Goal: Task Accomplishment & Management: Manage account settings

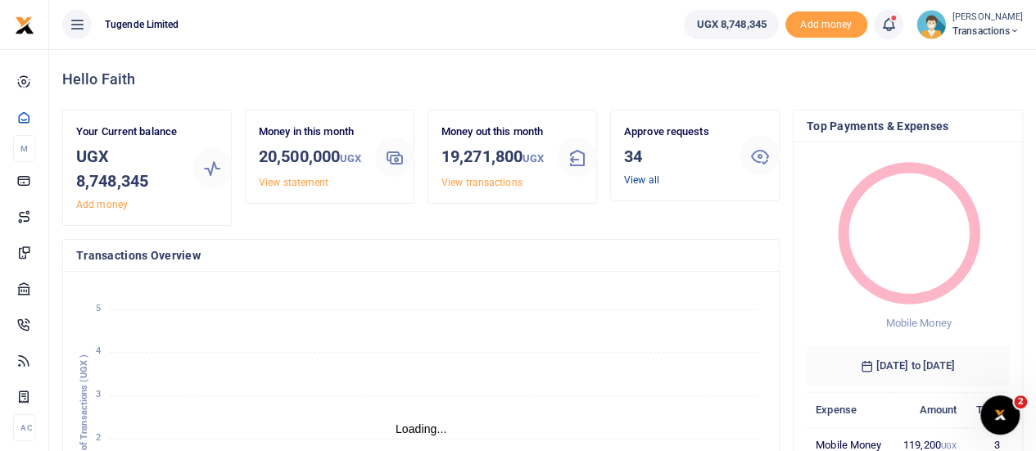
click at [645, 175] on link "View all" at bounding box center [641, 179] width 35 height 11
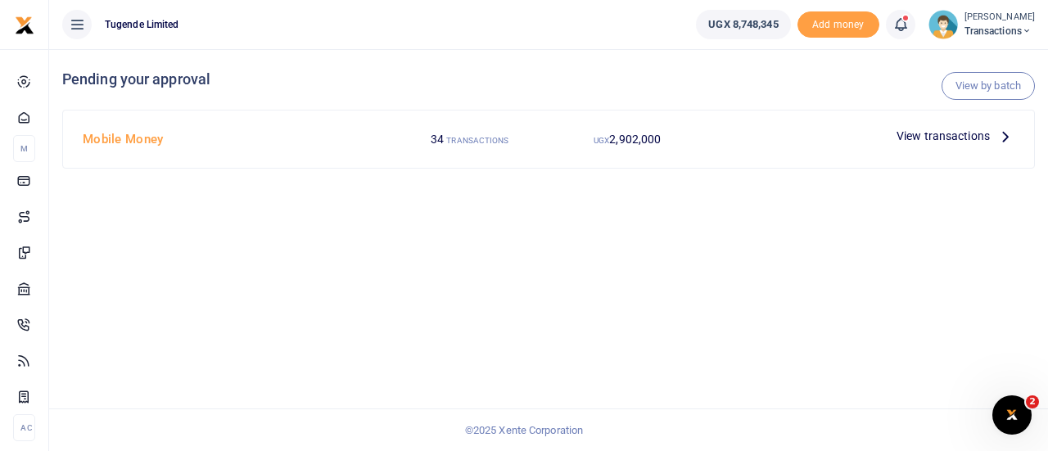
click at [904, 134] on span "View transactions" at bounding box center [942, 136] width 93 height 18
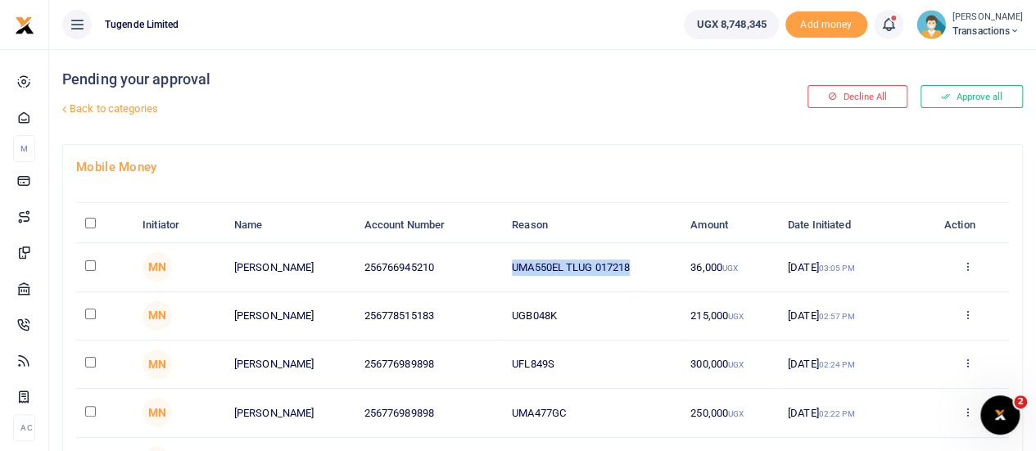
drag, startPoint x: 513, startPoint y: 264, endPoint x: 634, endPoint y: 266, distance: 121.2
click at [634, 266] on td "UMA550EL TLUG 017218" at bounding box center [592, 267] width 178 height 48
copy td "UMA550EL TLUG 017218"
click at [95, 269] on td at bounding box center [104, 267] width 57 height 48
click at [92, 264] on input "checkbox" at bounding box center [90, 265] width 11 height 11
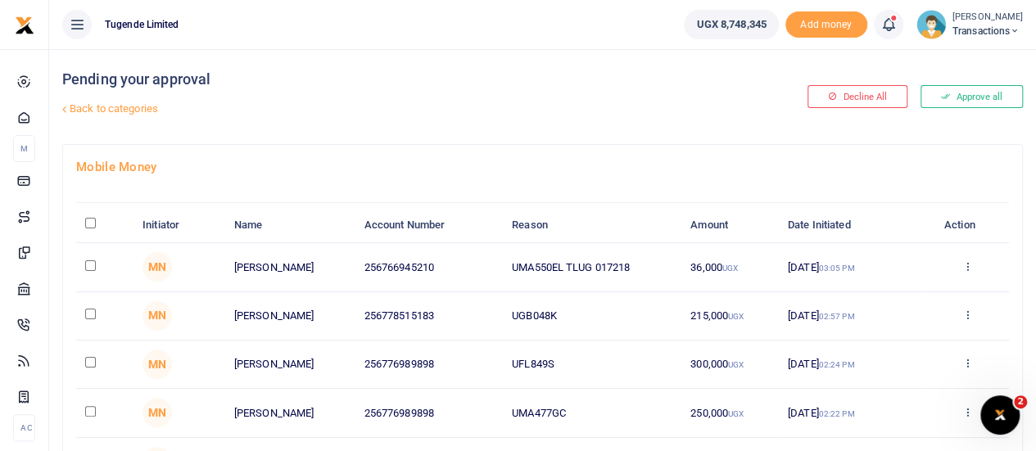
checkbox input "true"
drag, startPoint x: 512, startPoint y: 319, endPoint x: 560, endPoint y: 319, distance: 48.3
click at [560, 319] on td "UGB048K" at bounding box center [592, 316] width 178 height 48
copy td "UGB048K"
drag, startPoint x: 603, startPoint y: 8, endPoint x: 527, endPoint y: 129, distance: 142.4
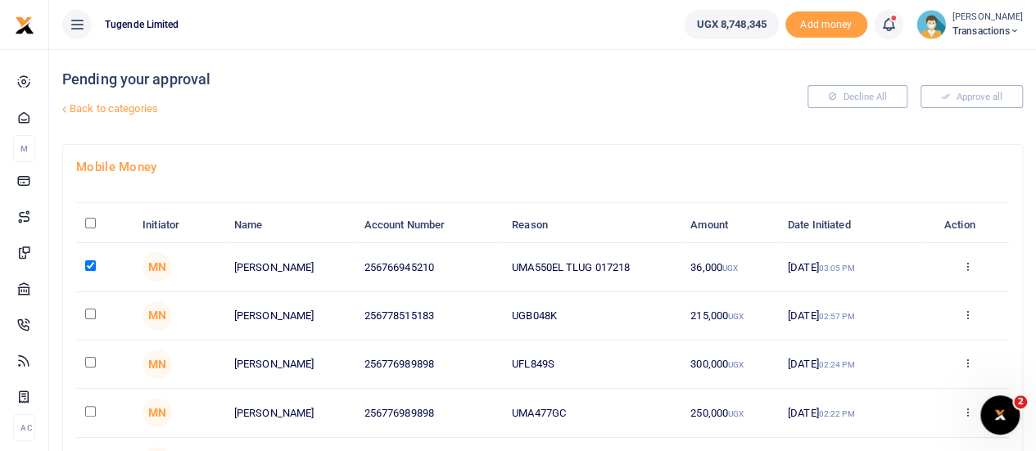
click at [527, 129] on div "Pending your approval Back to categories" at bounding box center [380, 96] width 636 height 95
click at [92, 314] on input "checkbox" at bounding box center [90, 314] width 11 height 11
checkbox input "true"
drag, startPoint x: 509, startPoint y: 363, endPoint x: 555, endPoint y: 354, distance: 46.7
click at [555, 354] on td "UFL849S" at bounding box center [592, 365] width 178 height 48
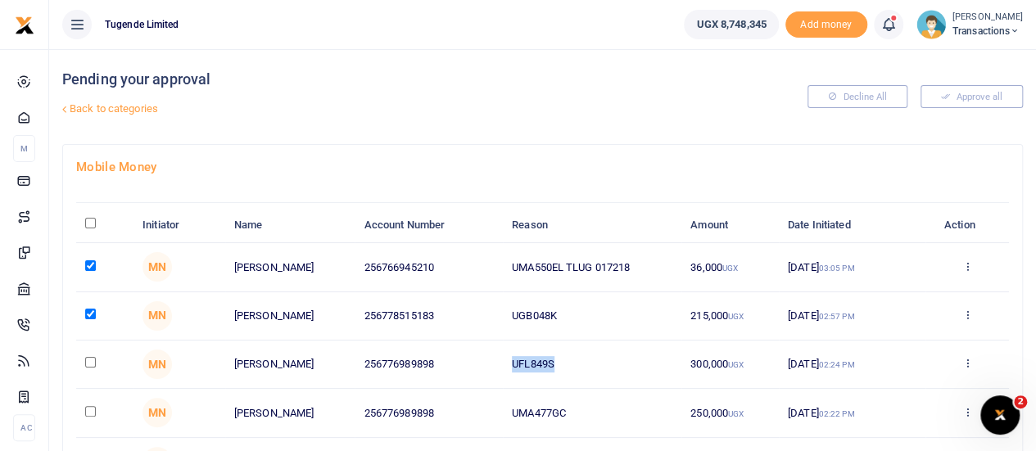
copy td "UFL849S"
click at [92, 361] on input "checkbox" at bounding box center [90, 362] width 11 height 11
checkbox input "true"
drag, startPoint x: 508, startPoint y: 410, endPoint x: 568, endPoint y: 409, distance: 60.6
click at [568, 409] on td "UMA477GC" at bounding box center [592, 413] width 178 height 48
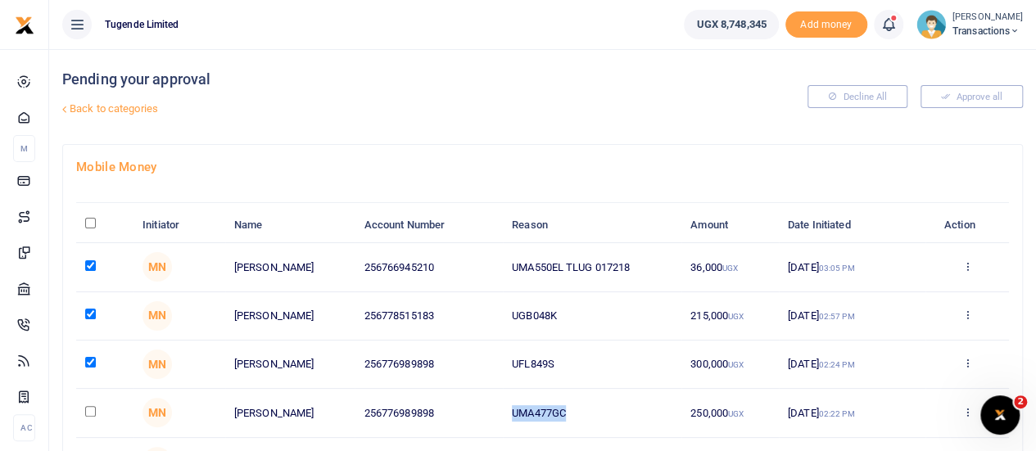
copy td "UMA477GC"
click at [88, 412] on input "checkbox" at bounding box center [90, 411] width 11 height 11
checkbox input "true"
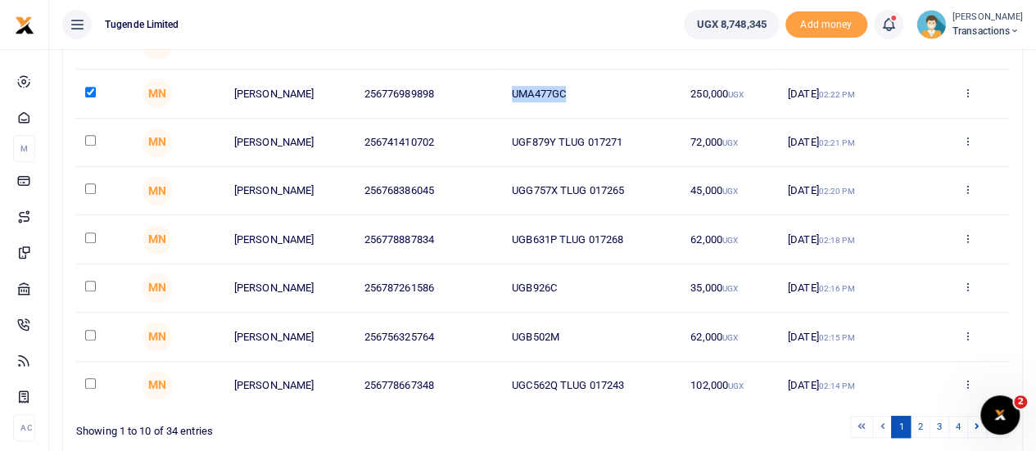
scroll to position [295, 0]
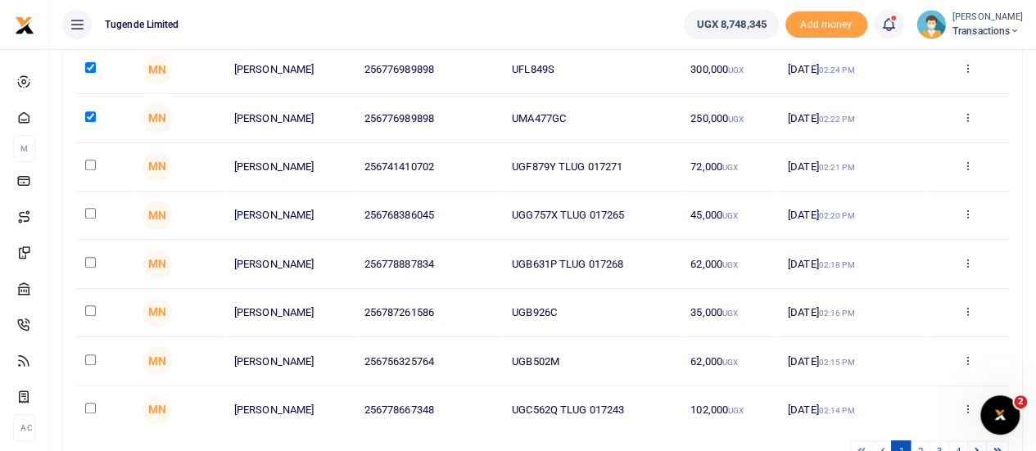
click at [516, 163] on td "UGF879Y TLUG 017271" at bounding box center [592, 167] width 178 height 48
drag, startPoint x: 510, startPoint y: 163, endPoint x: 625, endPoint y: 161, distance: 114.6
click at [625, 161] on td "UGF879Y TLUG 017271" at bounding box center [592, 167] width 178 height 48
copy td "UGF879Y TLUG 017271"
click at [85, 165] on input "checkbox" at bounding box center [90, 165] width 11 height 11
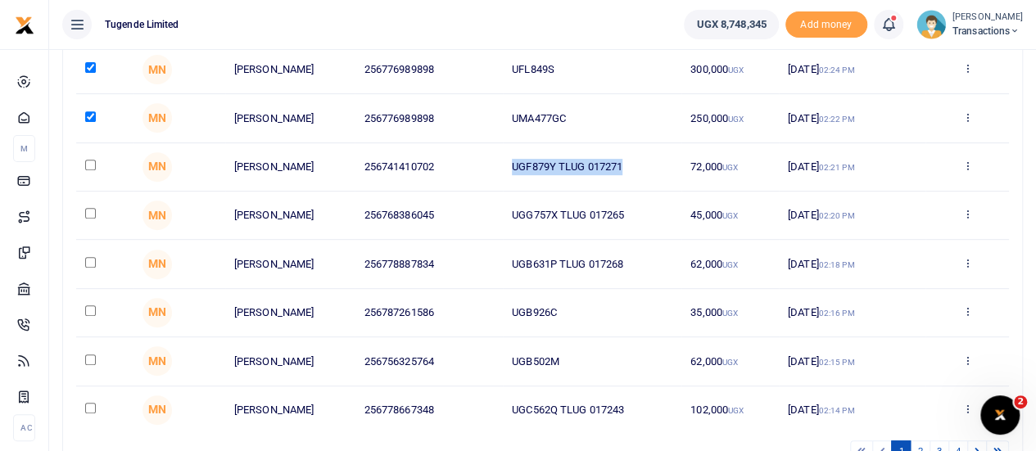
checkbox input "true"
drag, startPoint x: 511, startPoint y: 216, endPoint x: 639, endPoint y: 221, distance: 127.8
click at [639, 221] on td "UGG757X TLUG 017265" at bounding box center [592, 216] width 178 height 48
copy td "UGG757X TLUG 017265"
click at [88, 214] on input "checkbox" at bounding box center [90, 213] width 11 height 11
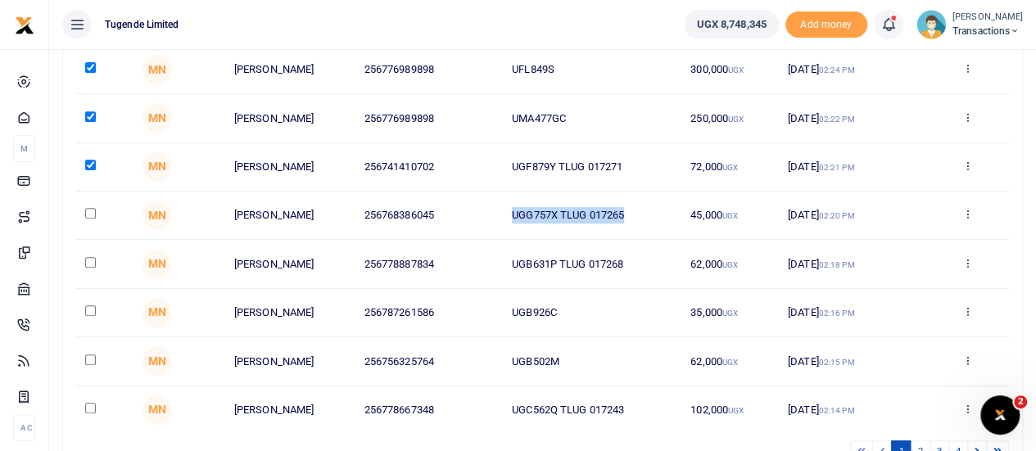
checkbox input "true"
drag, startPoint x: 514, startPoint y: 260, endPoint x: 629, endPoint y: 255, distance: 114.7
click at [629, 255] on td "UGB631P TLUG 017268" at bounding box center [592, 264] width 178 height 48
copy td "UGB631P TLUG 017268"
click at [90, 260] on input "checkbox" at bounding box center [90, 262] width 11 height 11
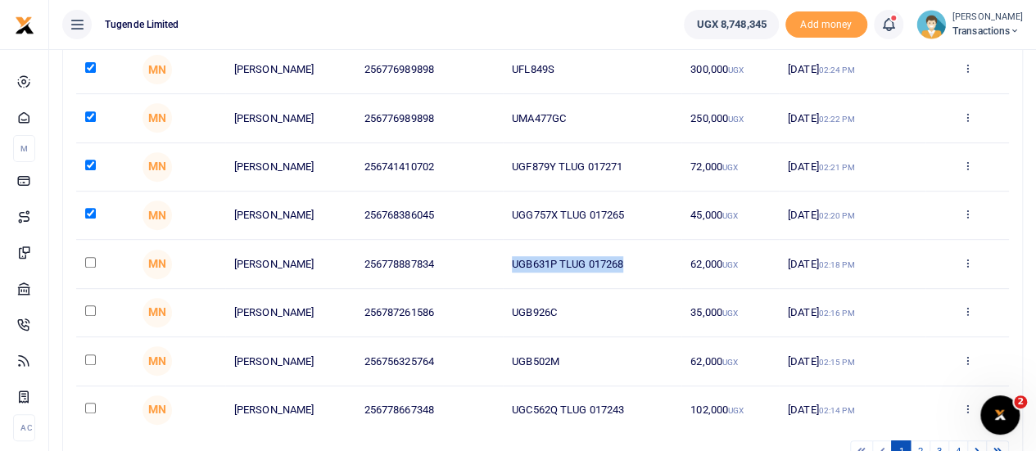
checkbox input "true"
drag, startPoint x: 512, startPoint y: 303, endPoint x: 571, endPoint y: 303, distance: 58.9
click at [571, 303] on td "UGB926C" at bounding box center [592, 313] width 178 height 48
copy td "UGB926C"
click at [93, 309] on input "checkbox" at bounding box center [90, 310] width 11 height 11
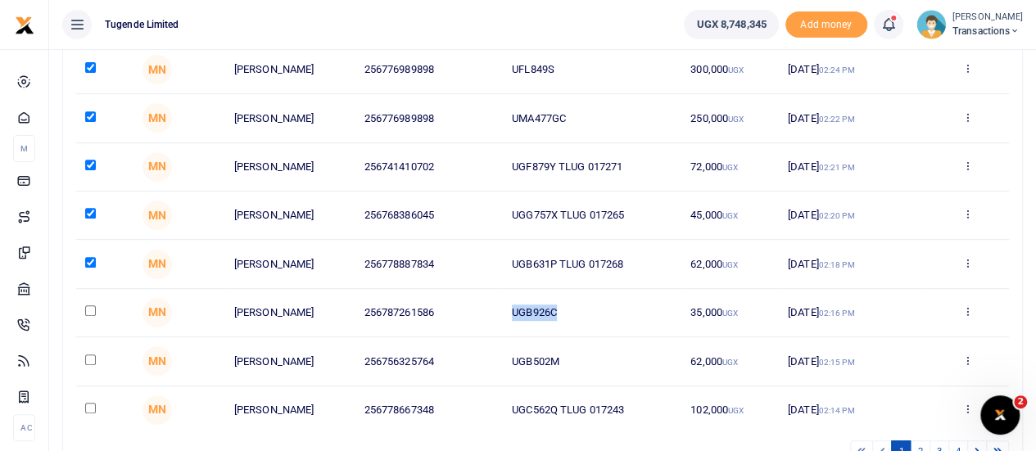
checkbox input "true"
drag, startPoint x: 508, startPoint y: 359, endPoint x: 575, endPoint y: 360, distance: 66.3
click at [575, 360] on td "UGB502M" at bounding box center [592, 361] width 178 height 48
copy td "UGB502M"
click at [96, 356] on td at bounding box center [104, 361] width 57 height 48
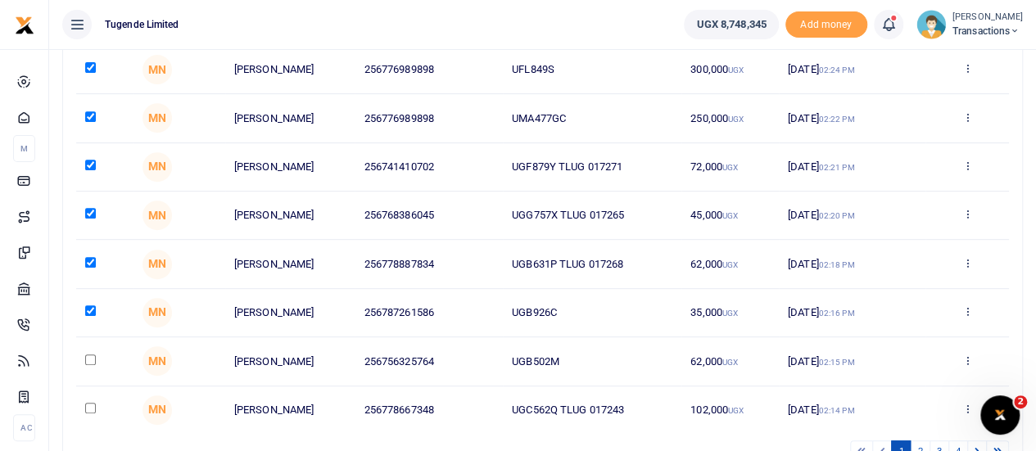
click at [93, 356] on input "checkbox" at bounding box center [90, 359] width 11 height 11
checkbox input "true"
drag, startPoint x: 511, startPoint y: 407, endPoint x: 628, endPoint y: 409, distance: 117.1
click at [628, 409] on td "UGC562Q TLUG 017243" at bounding box center [592, 409] width 178 height 47
copy td "UGC562Q TLUG 017243"
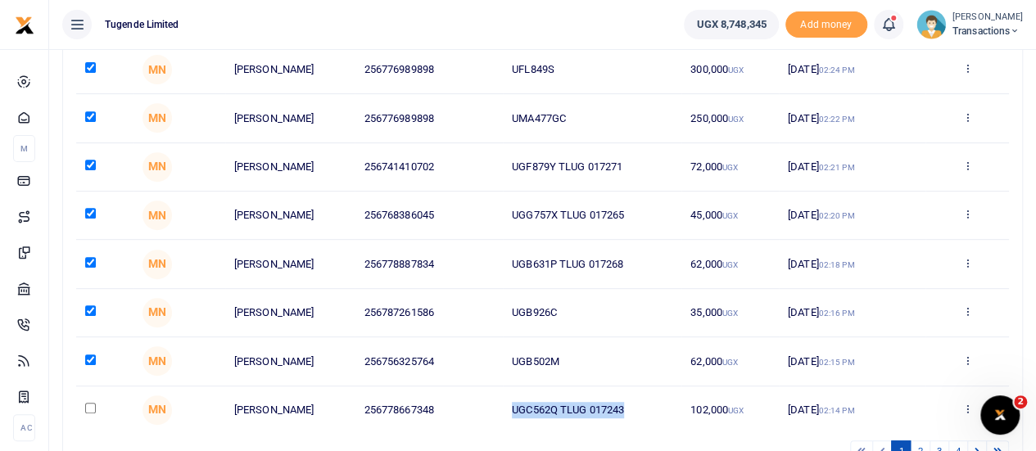
click at [90, 403] on input "checkbox" at bounding box center [90, 408] width 11 height 11
checkbox input "true"
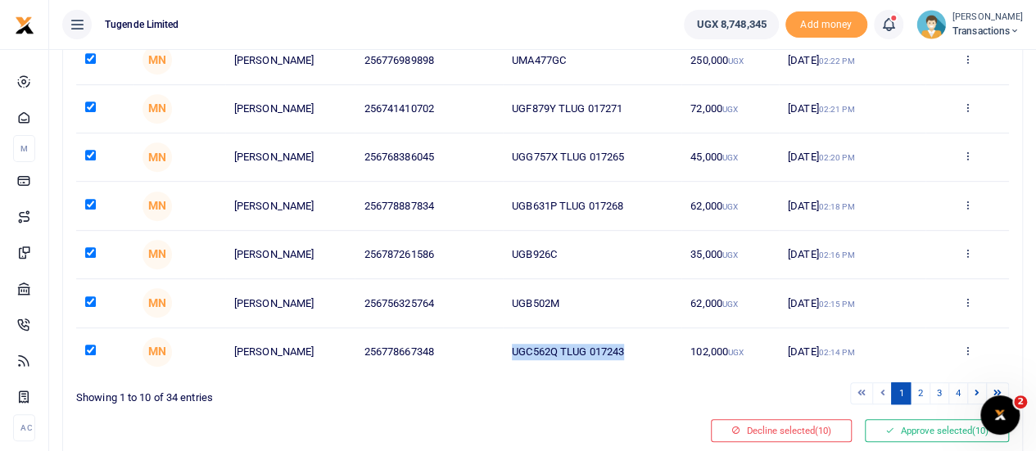
scroll to position [359, 0]
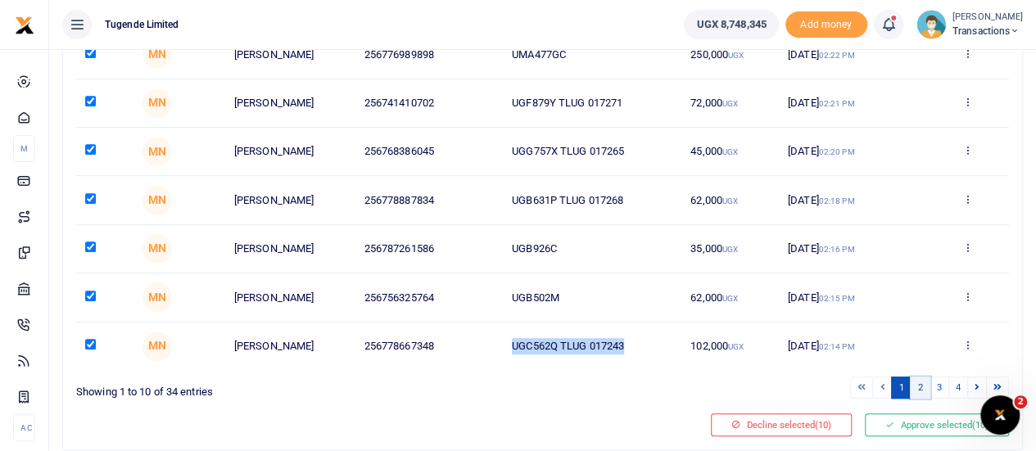
click at [925, 382] on link "2" at bounding box center [920, 388] width 20 height 22
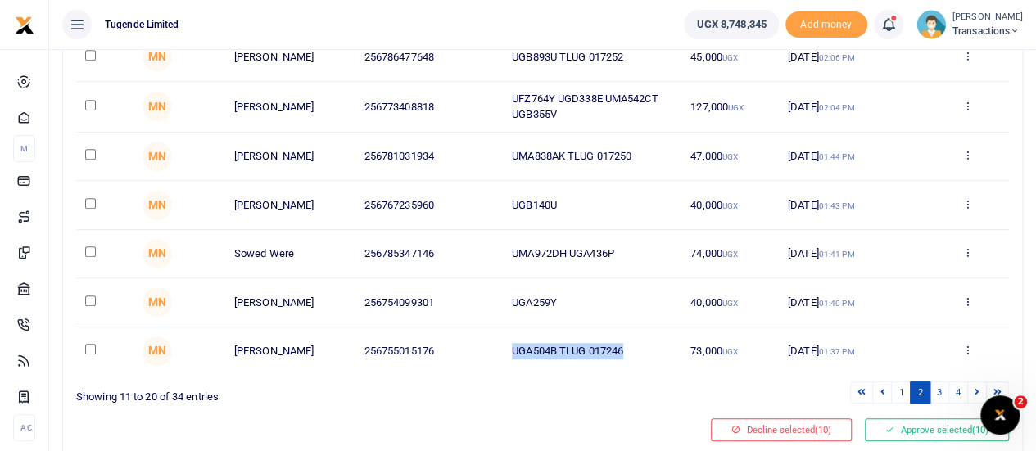
drag, startPoint x: 514, startPoint y: 350, endPoint x: 648, endPoint y: 350, distance: 134.3
click at [648, 350] on td "UGA504B TLUG 017246" at bounding box center [592, 350] width 178 height 47
drag, startPoint x: 87, startPoint y: 345, endPoint x: 113, endPoint y: 354, distance: 27.7
click at [113, 354] on td at bounding box center [104, 350] width 57 height 47
click at [90, 345] on input "checkbox" at bounding box center [90, 349] width 11 height 11
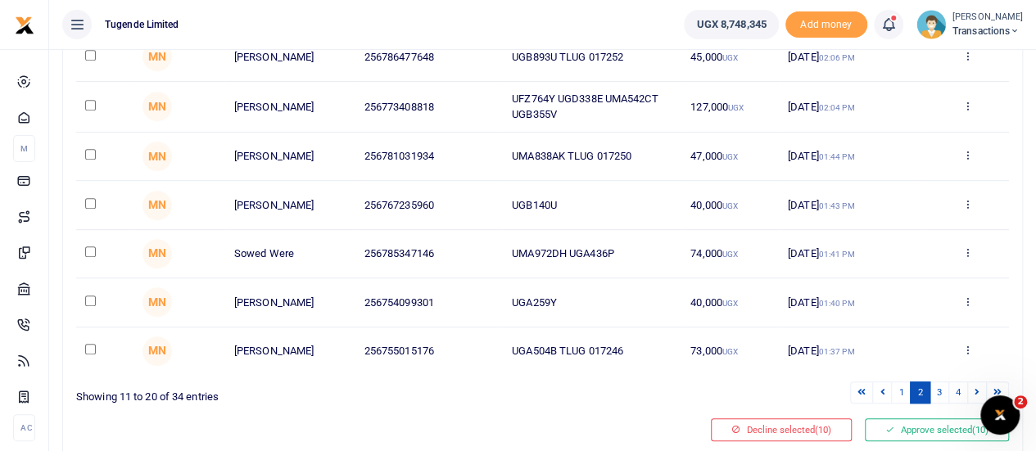
checkbox input "true"
drag, startPoint x: 510, startPoint y: 297, endPoint x: 567, endPoint y: 296, distance: 56.5
click at [567, 296] on td "UGA259Y" at bounding box center [592, 302] width 178 height 48
click at [91, 300] on input "checkbox" at bounding box center [90, 301] width 11 height 11
checkbox input "true"
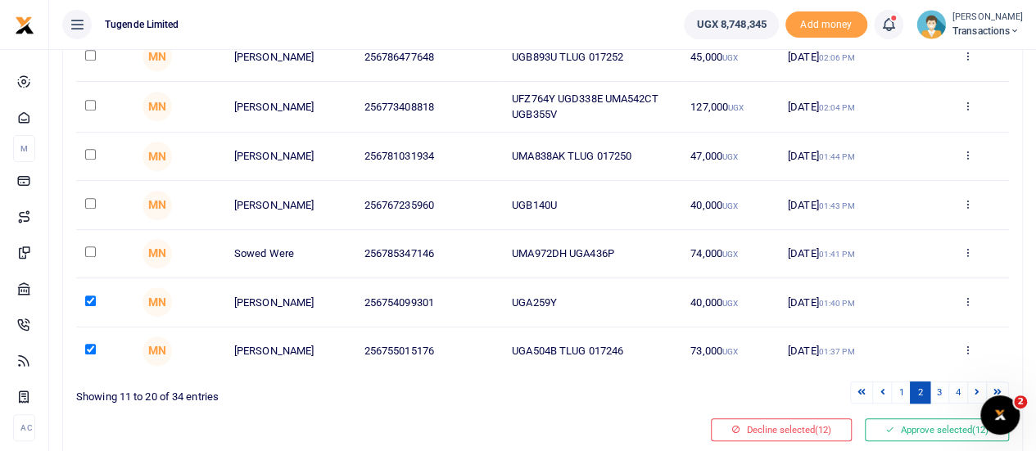
click at [507, 254] on td "UMA972DH UGA436P" at bounding box center [592, 254] width 178 height 48
drag, startPoint x: 512, startPoint y: 246, endPoint x: 632, endPoint y: 240, distance: 119.7
click at [632, 240] on td "UMA972DH UGA436P" at bounding box center [592, 254] width 178 height 48
click at [92, 250] on input "checkbox" at bounding box center [90, 251] width 11 height 11
checkbox input "true"
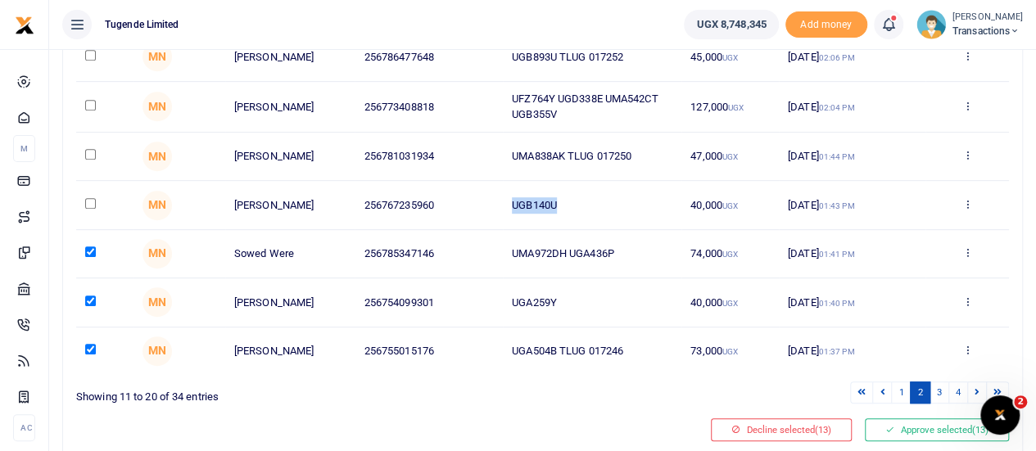
drag, startPoint x: 509, startPoint y: 202, endPoint x: 574, endPoint y: 202, distance: 64.7
click at [574, 202] on td "UGB140U" at bounding box center [592, 205] width 178 height 48
click at [92, 198] on input "checkbox" at bounding box center [90, 203] width 11 height 11
checkbox input "true"
drag, startPoint x: 511, startPoint y: 152, endPoint x: 644, endPoint y: 158, distance: 133.6
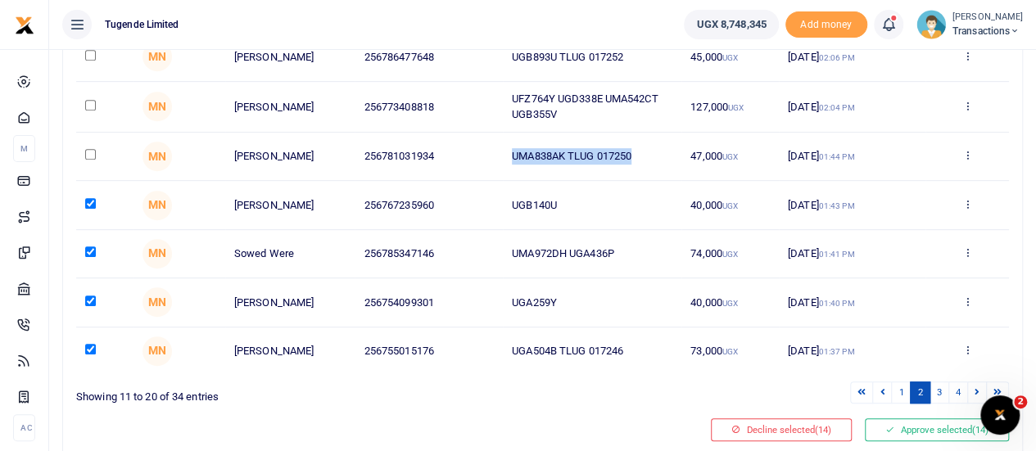
click at [644, 158] on td "UMA838AK TLUG 017250" at bounding box center [592, 157] width 178 height 48
click at [93, 151] on input "checkbox" at bounding box center [90, 154] width 11 height 11
checkbox input "true"
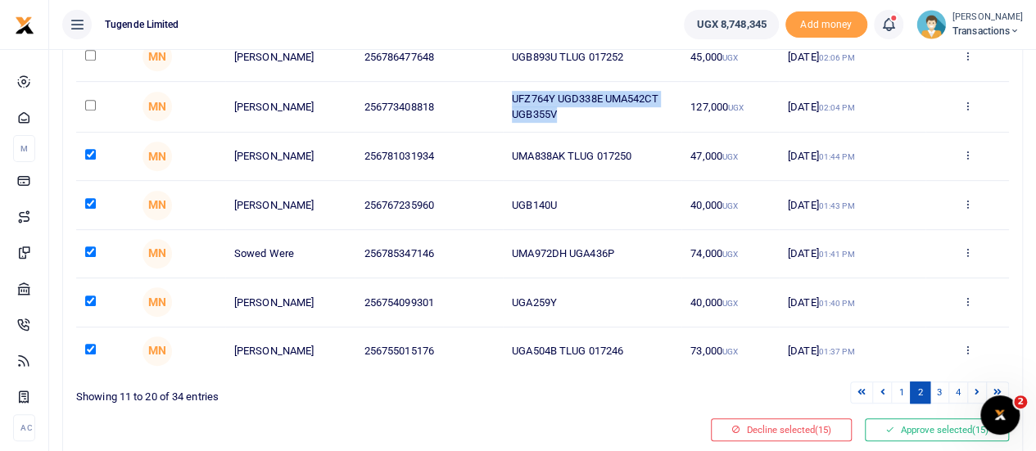
drag, startPoint x: 555, startPoint y: 115, endPoint x: 508, endPoint y: 88, distance: 54.3
click at [508, 88] on td "UFZ764Y UGD338E UMA542CT UGB355V" at bounding box center [592, 107] width 178 height 51
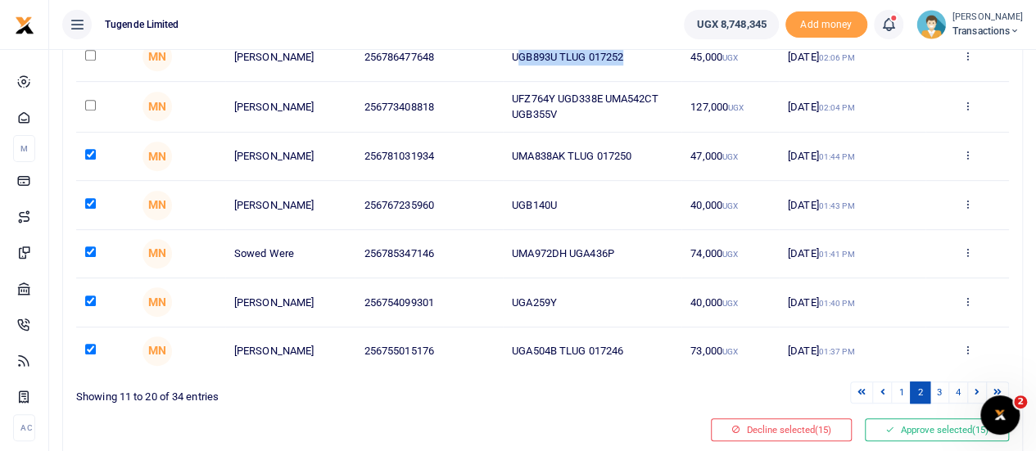
drag, startPoint x: 516, startPoint y: 60, endPoint x: 626, endPoint y: 56, distance: 110.6
click at [626, 56] on td "UGB893U TLUG 017252" at bounding box center [592, 57] width 178 height 48
click at [93, 57] on input "checkbox" at bounding box center [90, 55] width 11 height 11
checkbox input "true"
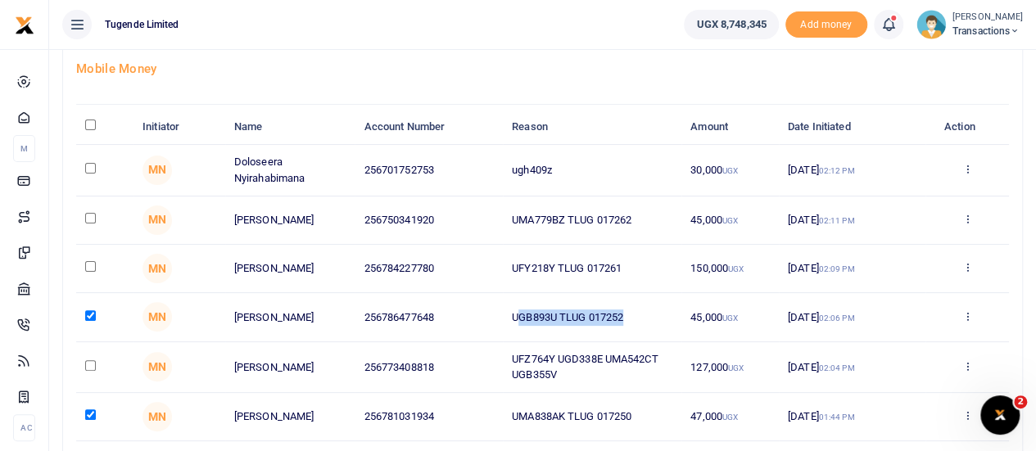
scroll to position [65, 0]
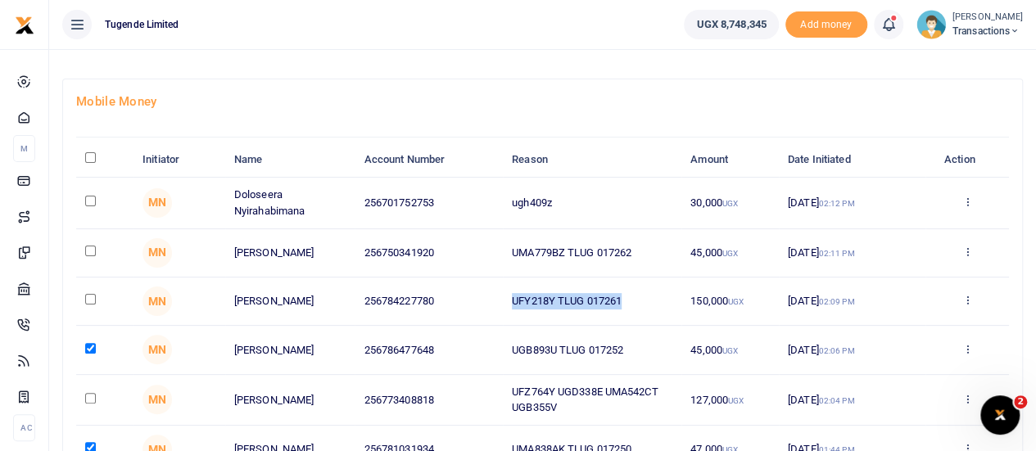
drag, startPoint x: 510, startPoint y: 300, endPoint x: 625, endPoint y: 309, distance: 114.9
click at [625, 309] on td "UFY218Y TLUG 017261" at bounding box center [592, 302] width 178 height 48
click at [93, 296] on input "checkbox" at bounding box center [90, 299] width 11 height 11
checkbox input "true"
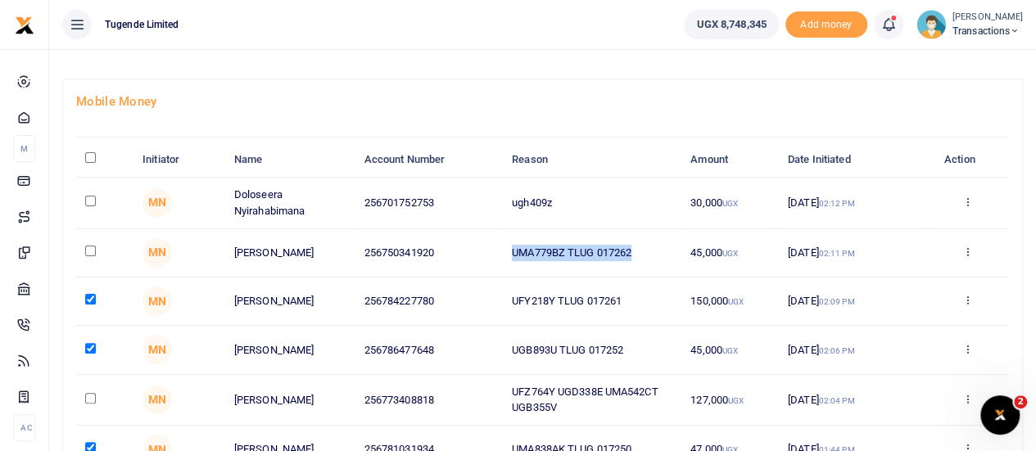
drag, startPoint x: 512, startPoint y: 250, endPoint x: 643, endPoint y: 254, distance: 131.1
click at [643, 254] on td "UMA779BZ TLUG 017262" at bounding box center [592, 253] width 178 height 48
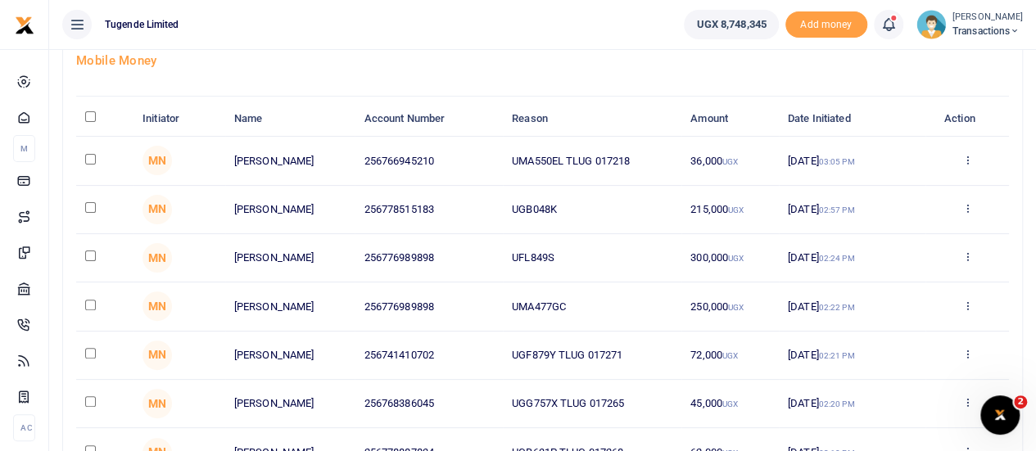
scroll to position [97, 0]
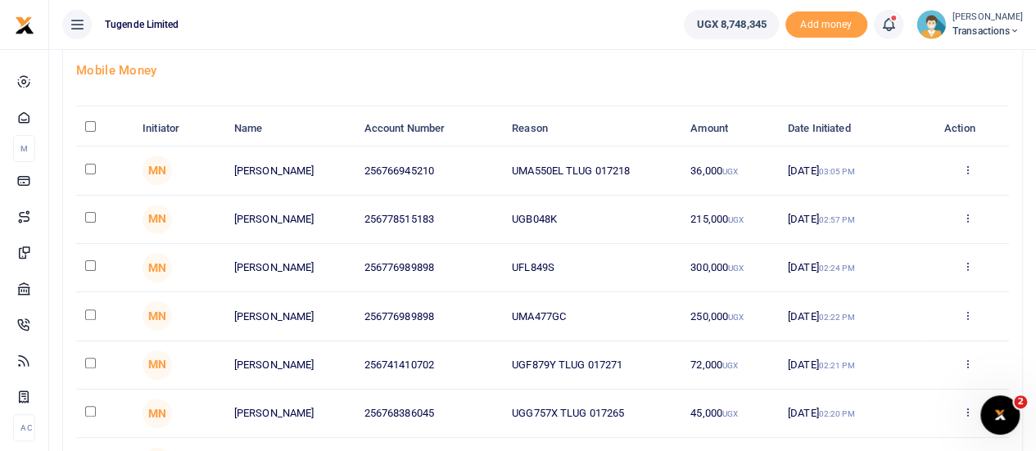
click at [93, 125] on input "\a \a : activate to sort column descending" at bounding box center [90, 126] width 11 height 11
checkbox input "true"
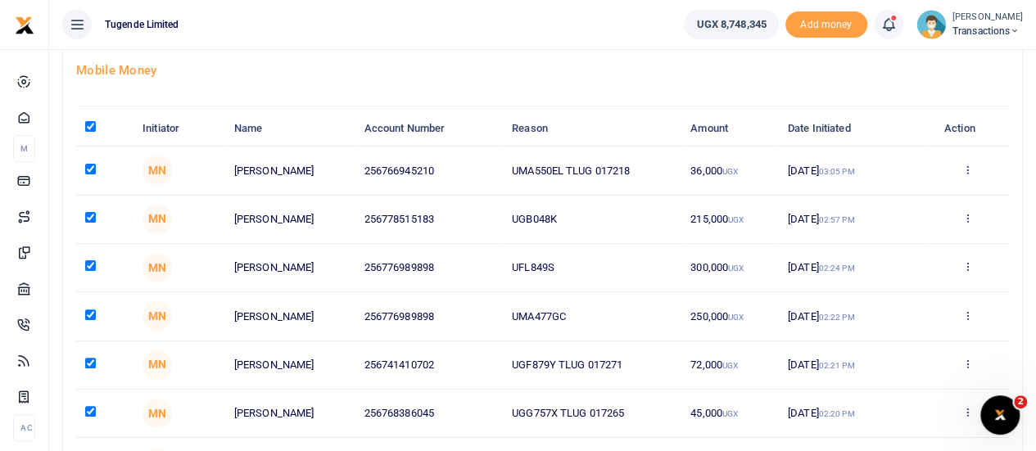
checkbox input "true"
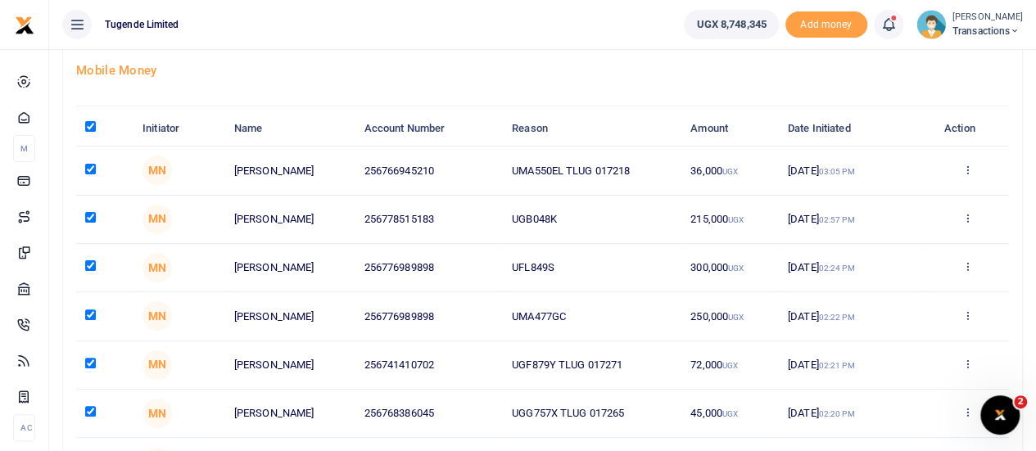
checkbox input "true"
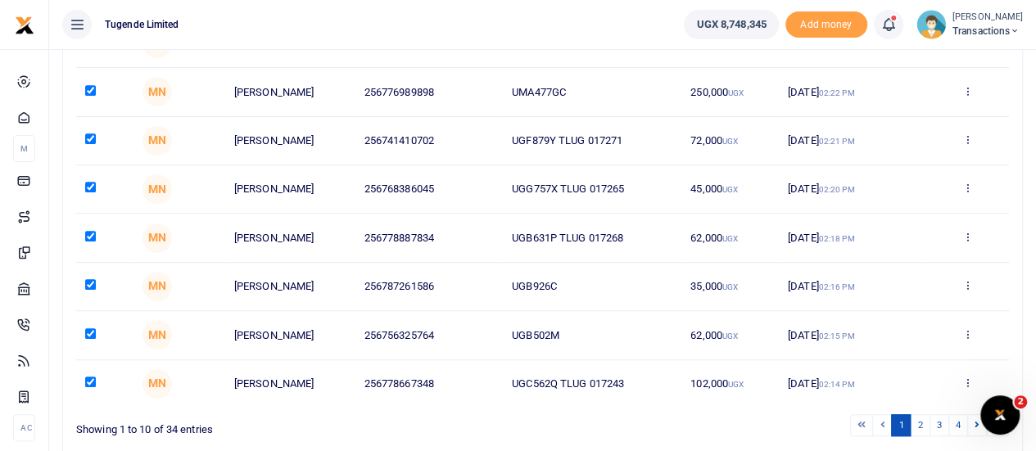
scroll to position [397, 0]
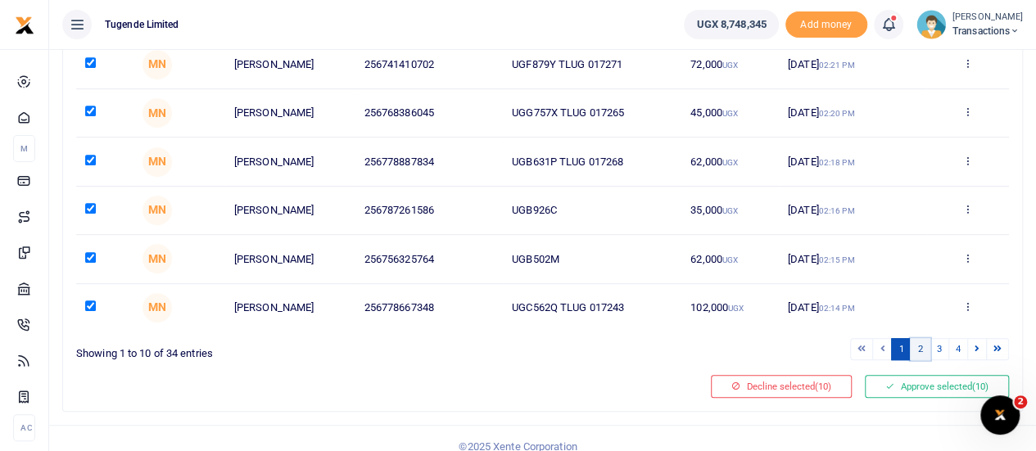
click at [919, 349] on link "2" at bounding box center [920, 349] width 20 height 22
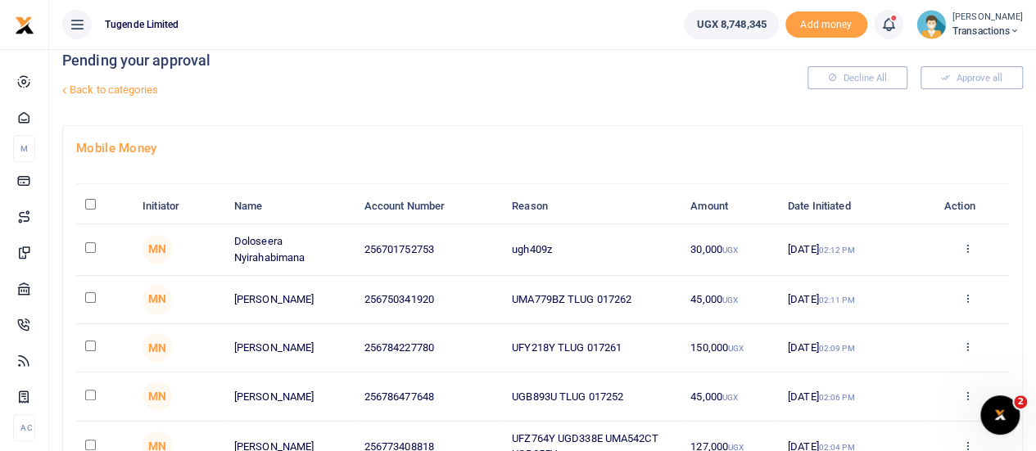
scroll to position [21, 0]
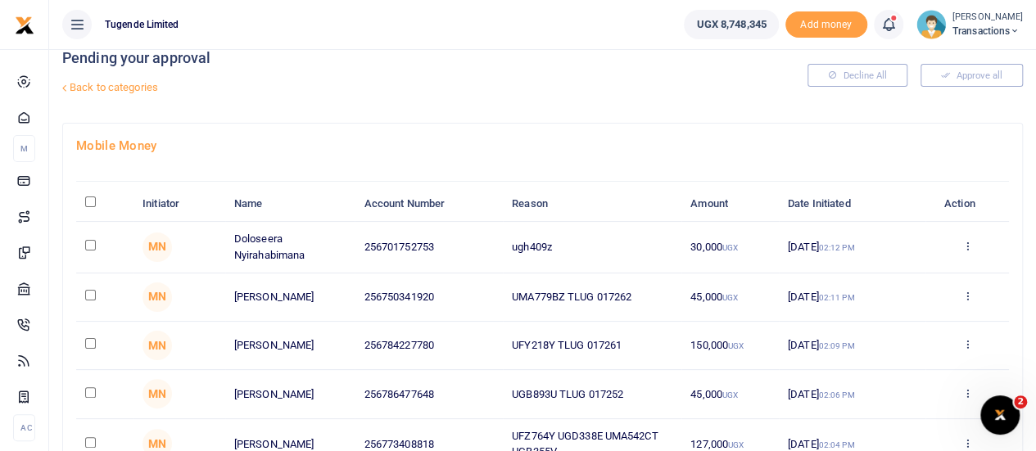
click at [92, 199] on input "\a \a : activate to sort column descending" at bounding box center [90, 201] width 11 height 11
checkbox input "true"
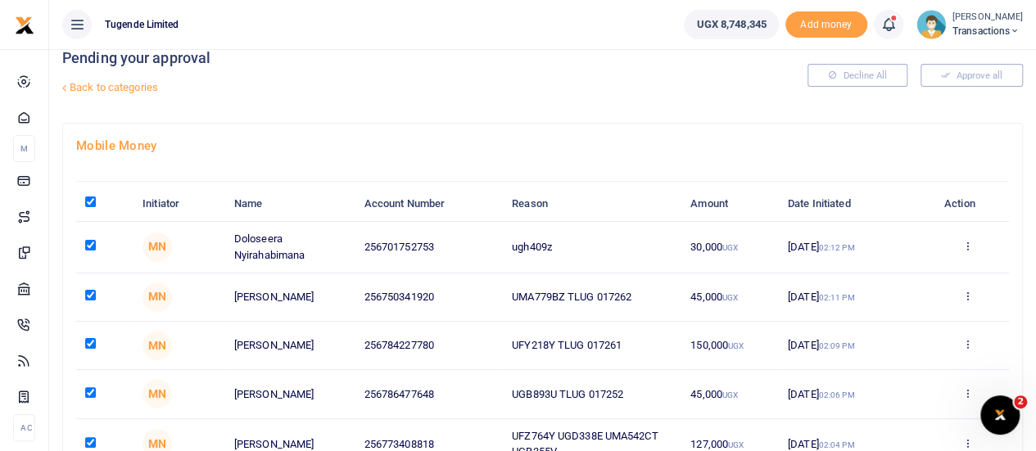
checkbox input "true"
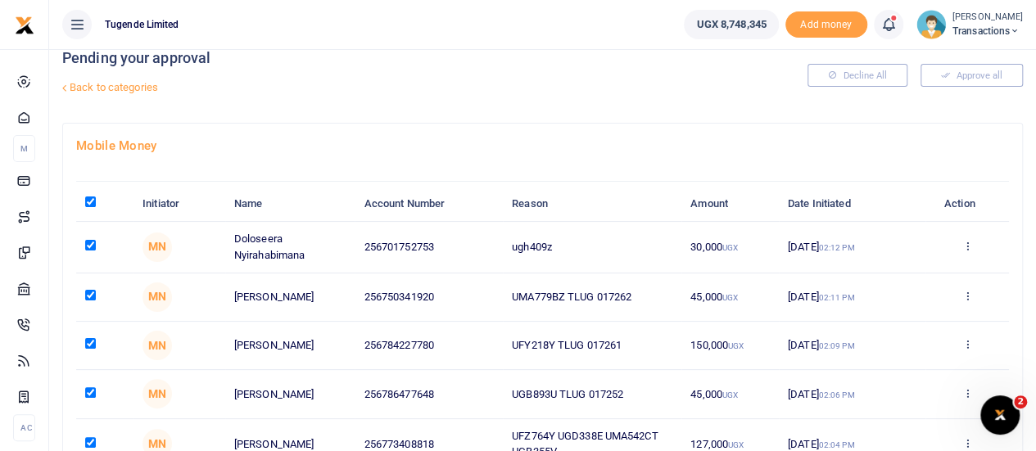
checkbox input "true"
click at [91, 438] on input "checkbox" at bounding box center [90, 442] width 11 height 11
checkbox input "false"
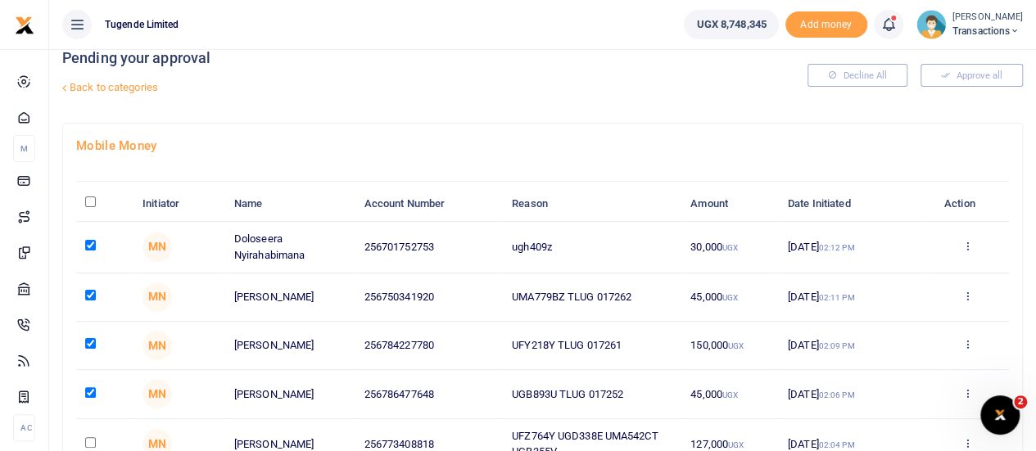
drag, startPoint x: 511, startPoint y: 250, endPoint x: 602, endPoint y: 233, distance: 92.3
drag, startPoint x: 602, startPoint y: 233, endPoint x: 499, endPoint y: 261, distance: 106.1
drag, startPoint x: 499, startPoint y: 261, endPoint x: 489, endPoint y: 246, distance: 18.2
click at [489, 246] on td "256701752753" at bounding box center [427, 247] width 147 height 51
drag, startPoint x: 512, startPoint y: 248, endPoint x: 565, endPoint y: 246, distance: 52.4
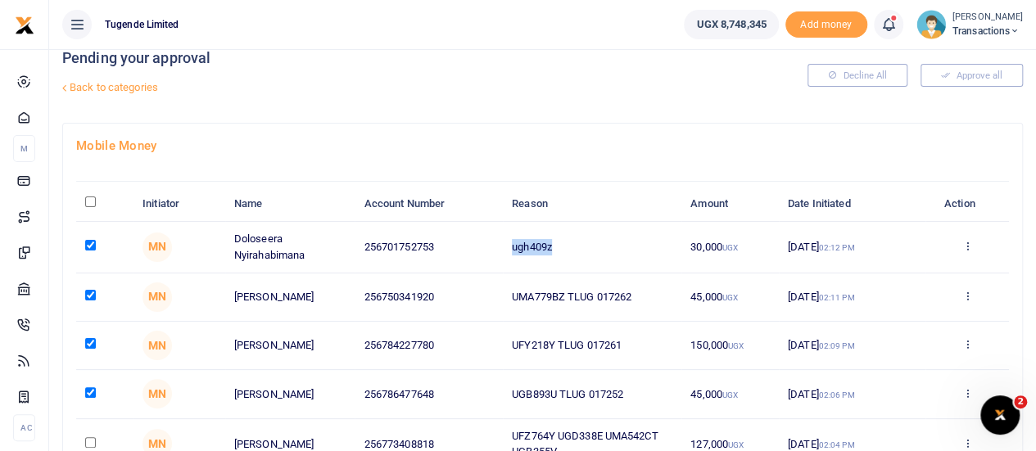
click at [565, 246] on td "ugh409z" at bounding box center [592, 247] width 178 height 51
copy td "ugh409z"
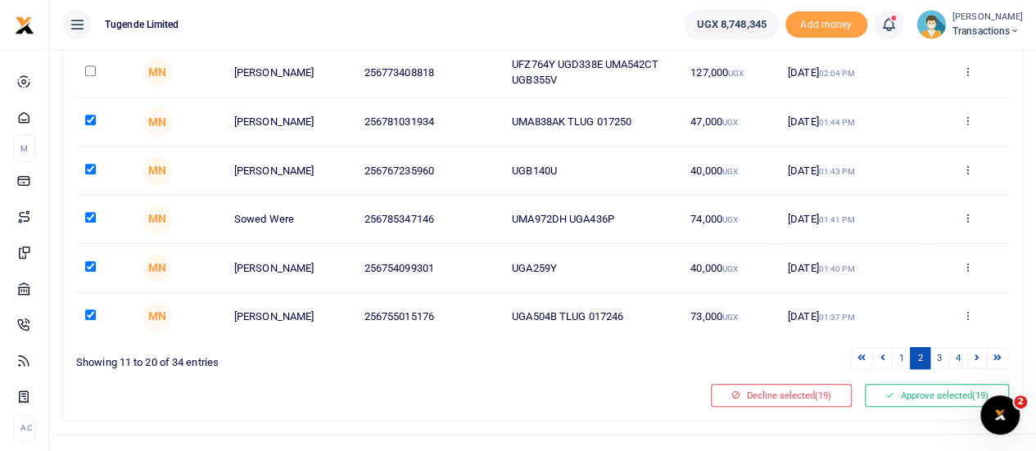
scroll to position [413, 0]
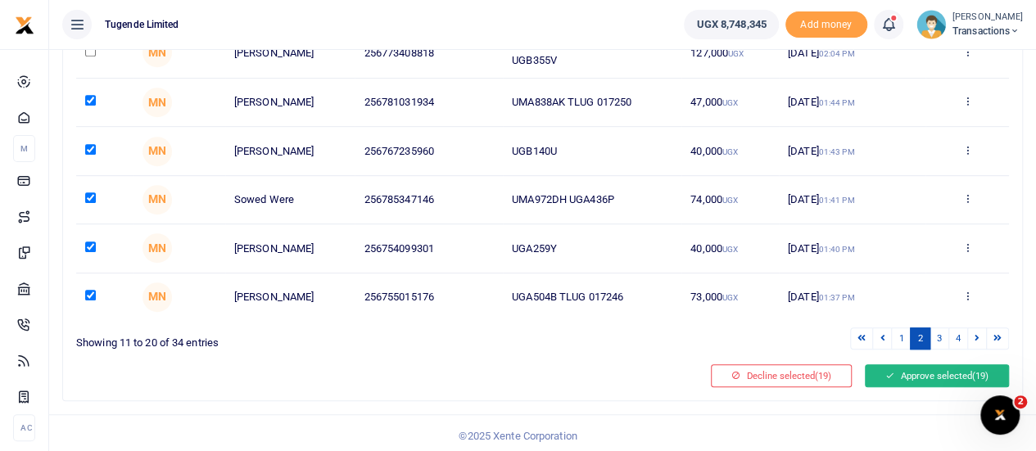
click at [922, 371] on button "Approve selected (19)" at bounding box center [937, 375] width 144 height 23
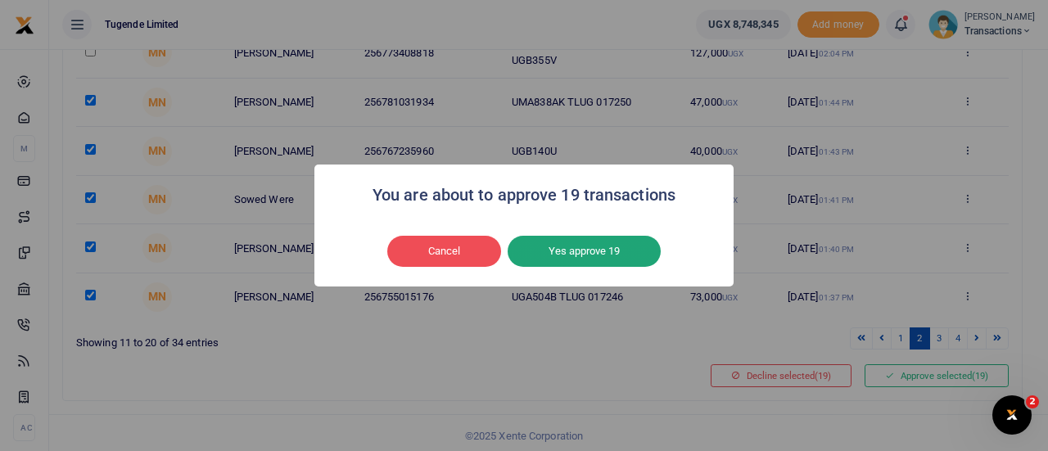
click at [646, 260] on button "Yes approve 19" at bounding box center [584, 251] width 153 height 31
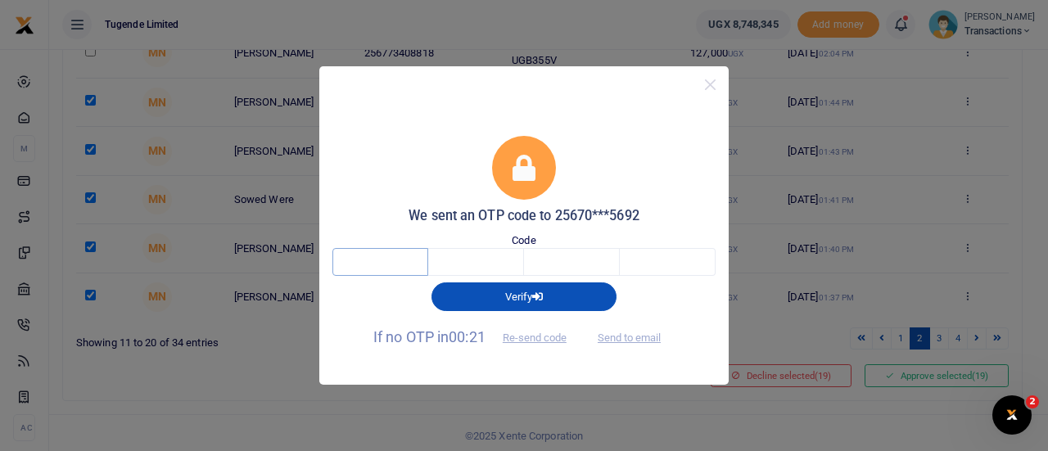
click at [369, 265] on input "text" at bounding box center [380, 262] width 96 height 28
type input "2"
type input "7"
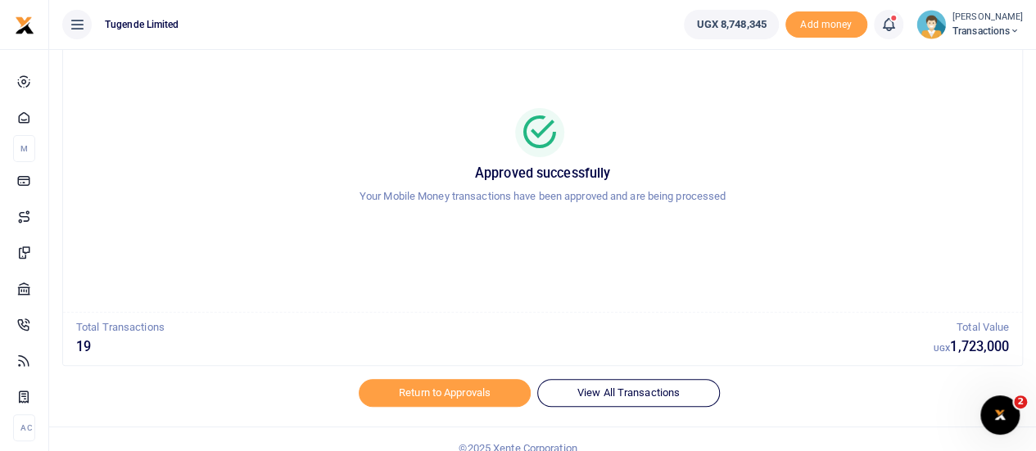
scroll to position [94, 0]
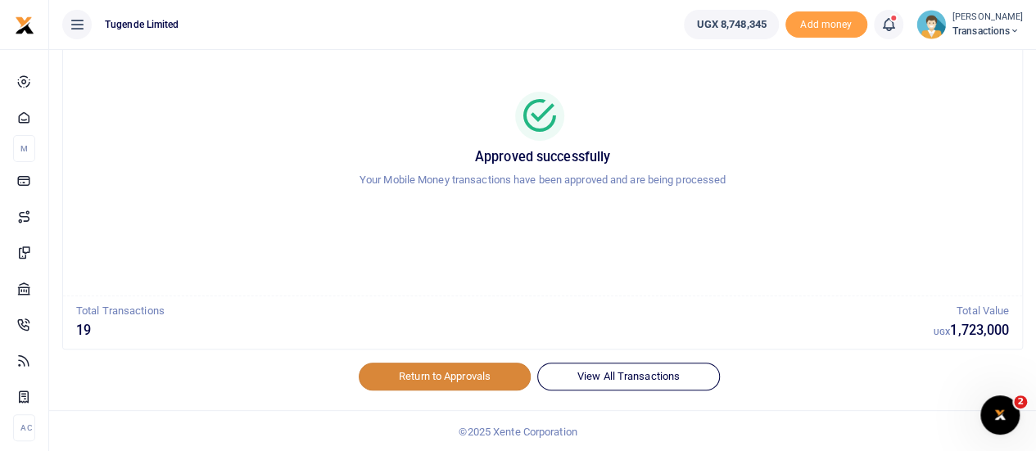
click at [462, 379] on link "Return to Approvals" at bounding box center [445, 377] width 172 height 28
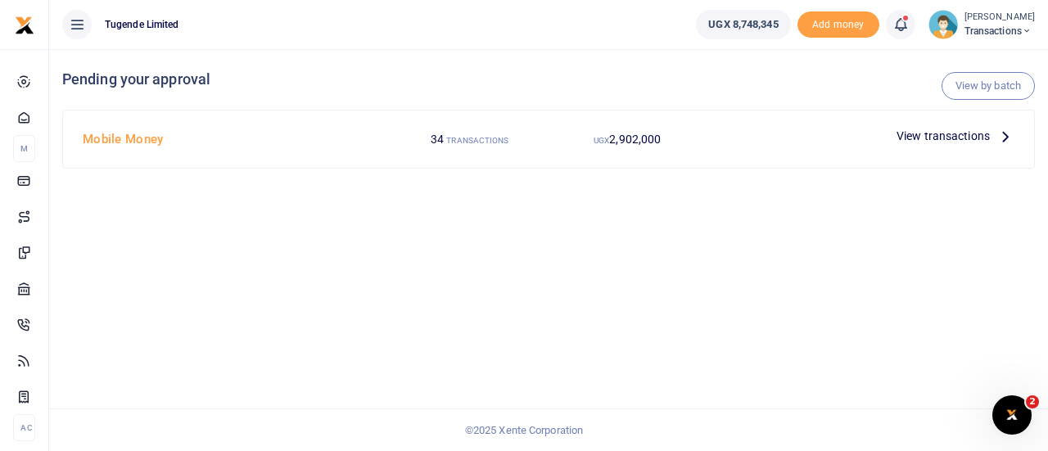
click at [912, 140] on span "View transactions" at bounding box center [942, 136] width 93 height 18
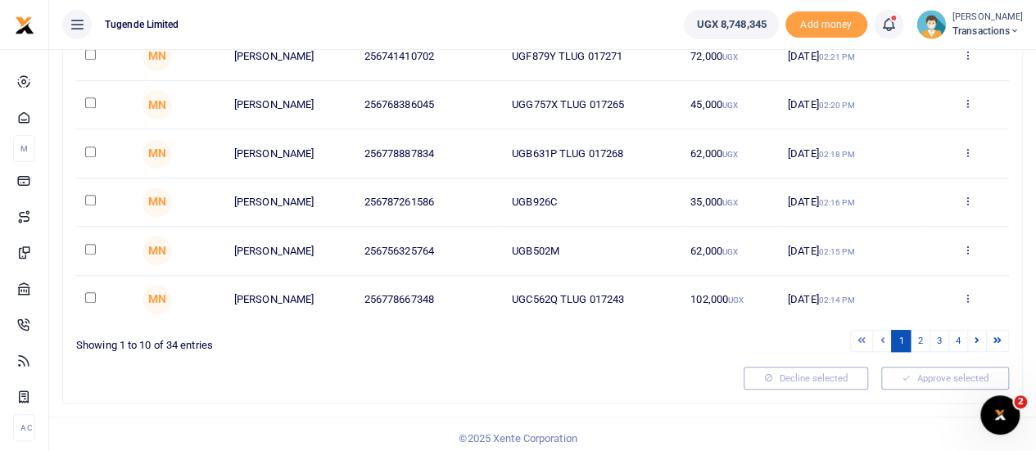
scroll to position [408, 0]
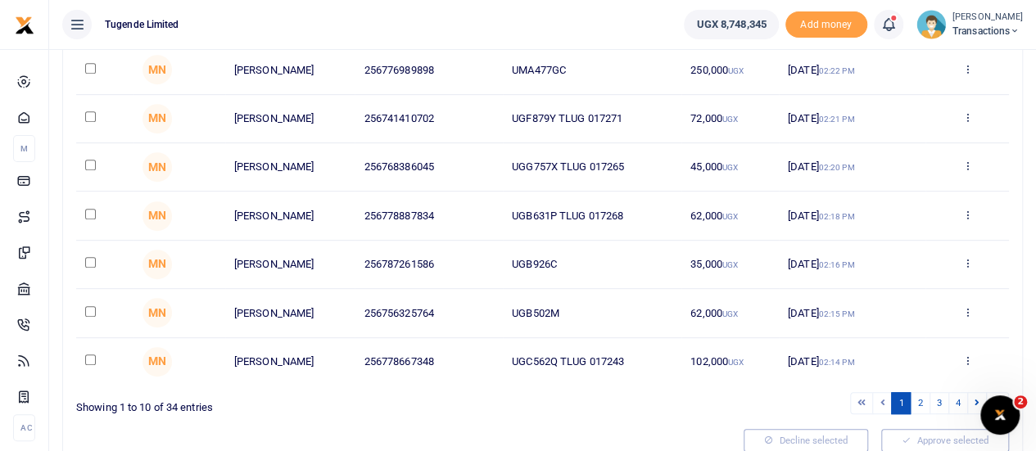
scroll to position [347, 0]
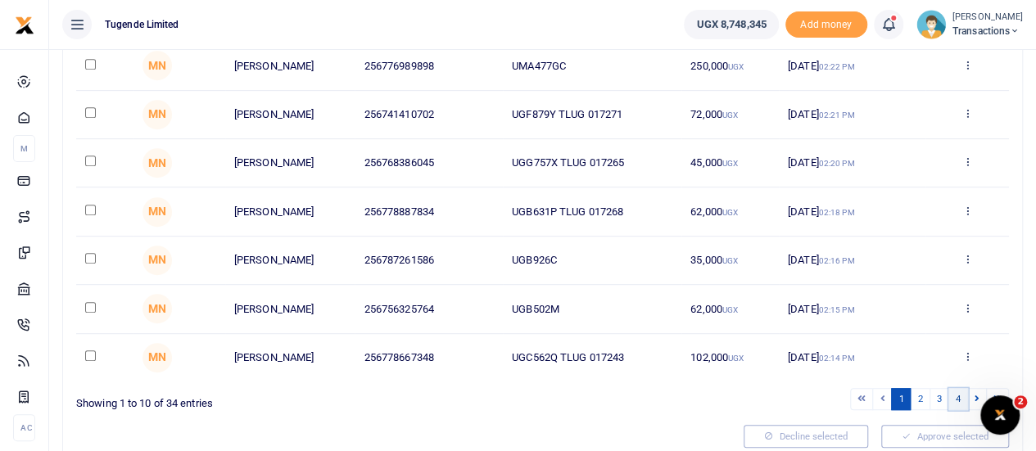
click at [958, 391] on link "4" at bounding box center [958, 399] width 20 height 22
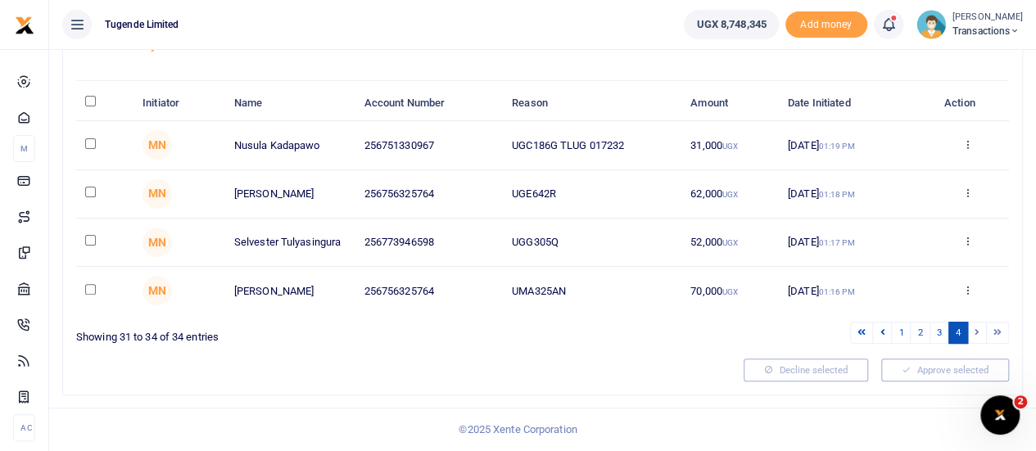
scroll to position [118, 0]
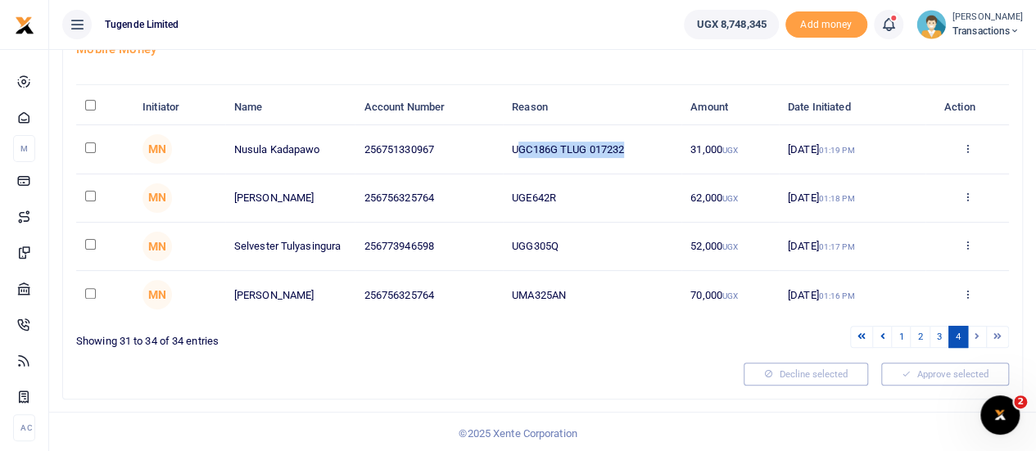
drag, startPoint x: 515, startPoint y: 147, endPoint x: 624, endPoint y: 148, distance: 108.9
click at [624, 148] on td "UGC186G TLUG 017232" at bounding box center [592, 149] width 178 height 48
copy td "GC186G TLUG 017232"
click at [93, 147] on input "checkbox" at bounding box center [90, 147] width 11 height 11
checkbox input "true"
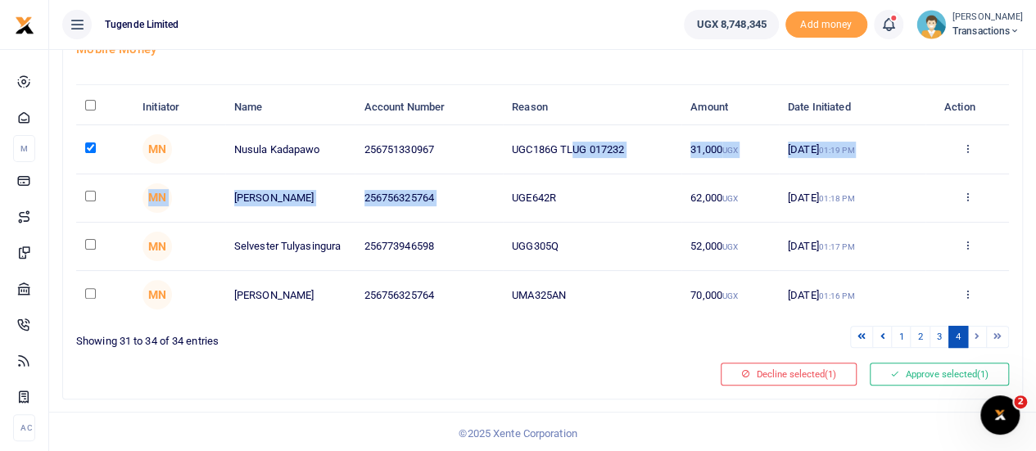
drag, startPoint x: 509, startPoint y: 201, endPoint x: 575, endPoint y: 160, distance: 77.7
click at [575, 160] on tbody "MN Nusula Kadapawo 256751330967 UGC186G TLUG 017232 31,000 UGX 10 Oct 2025 01:1…" at bounding box center [542, 222] width 932 height 194
drag, startPoint x: 575, startPoint y: 160, endPoint x: 567, endPoint y: 194, distance: 35.3
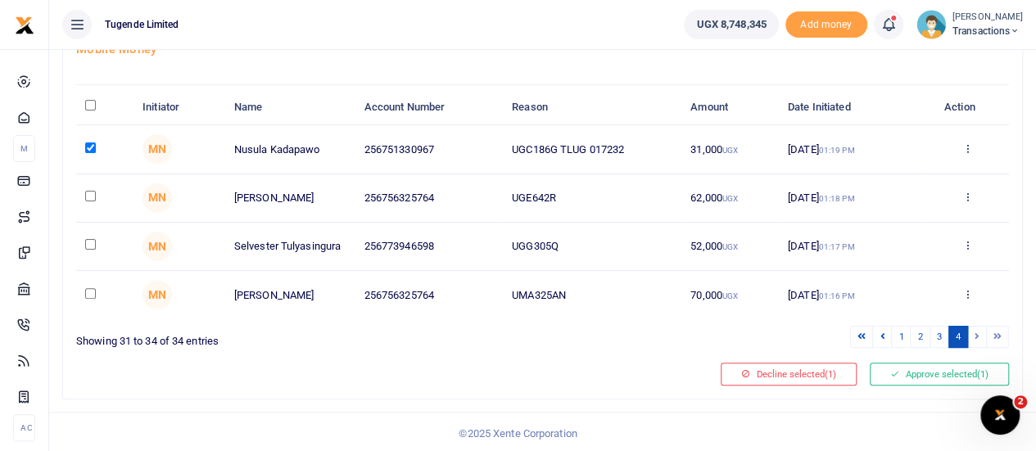
drag, startPoint x: 567, startPoint y: 194, endPoint x: 544, endPoint y: 190, distance: 23.3
click at [544, 190] on td "UGE642R" at bounding box center [592, 198] width 178 height 48
drag, startPoint x: 514, startPoint y: 193, endPoint x: 567, endPoint y: 194, distance: 53.2
click at [567, 194] on td "UGE642R" at bounding box center [592, 198] width 178 height 48
copy td "UGE642R"
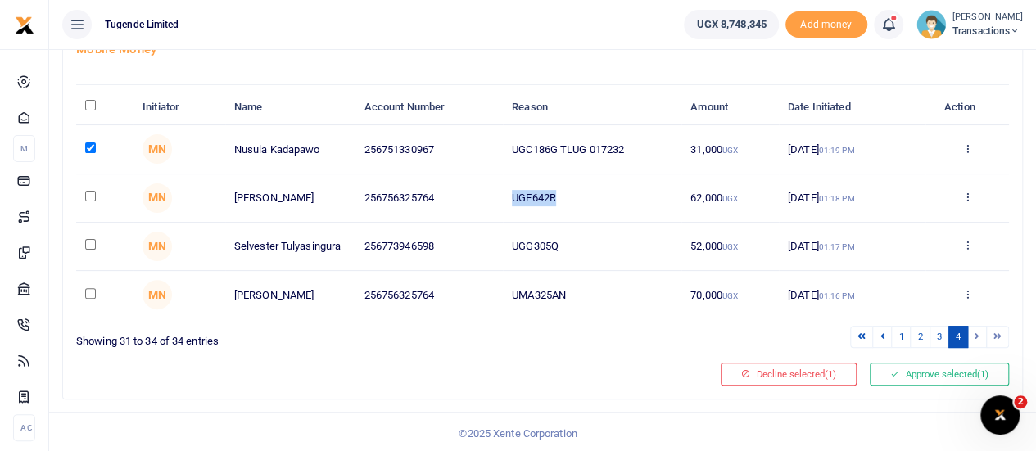
click at [92, 198] on input "checkbox" at bounding box center [90, 196] width 11 height 11
checkbox input "true"
drag, startPoint x: 504, startPoint y: 246, endPoint x: 588, endPoint y: 250, distance: 83.6
click at [588, 250] on td "UGG305Q" at bounding box center [592, 247] width 178 height 48
copy td "UGG305Q"
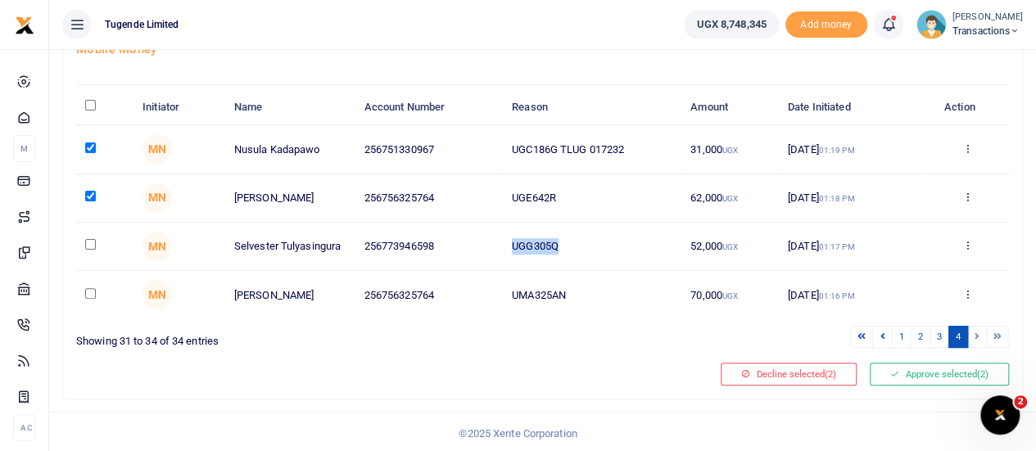
click at [92, 243] on input "checkbox" at bounding box center [90, 244] width 11 height 11
checkbox input "true"
drag, startPoint x: 514, startPoint y: 291, endPoint x: 598, endPoint y: 295, distance: 83.6
click at [598, 295] on td "UMA325AN" at bounding box center [592, 294] width 178 height 47
copy td "UMA325AN"
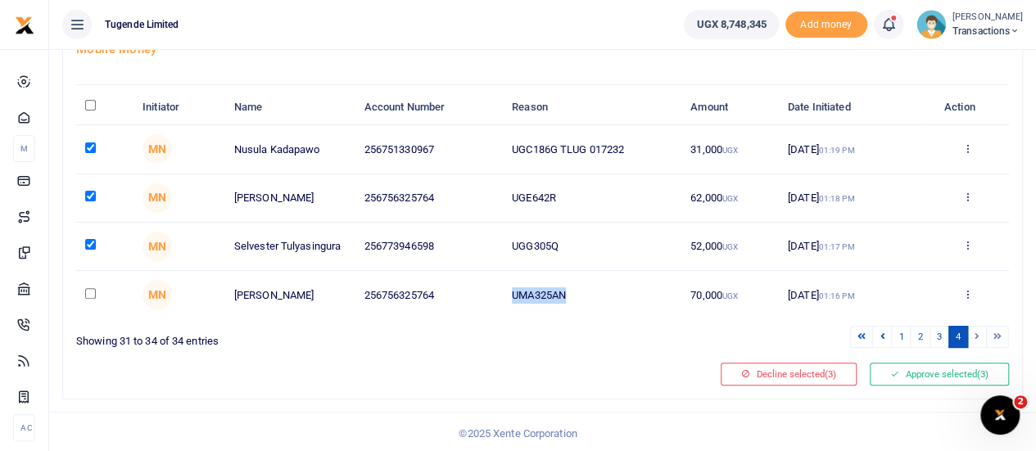
click at [87, 289] on input "checkbox" at bounding box center [90, 293] width 11 height 11
checkbox input "true"
click at [930, 368] on button "Approve selected (4)" at bounding box center [938, 374] width 139 height 23
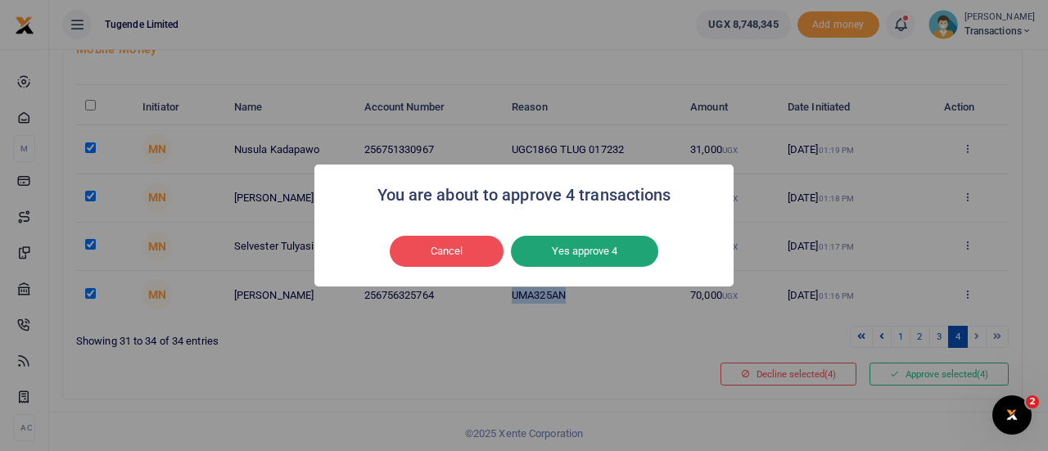
click at [617, 242] on button "Yes approve 4" at bounding box center [584, 251] width 147 height 31
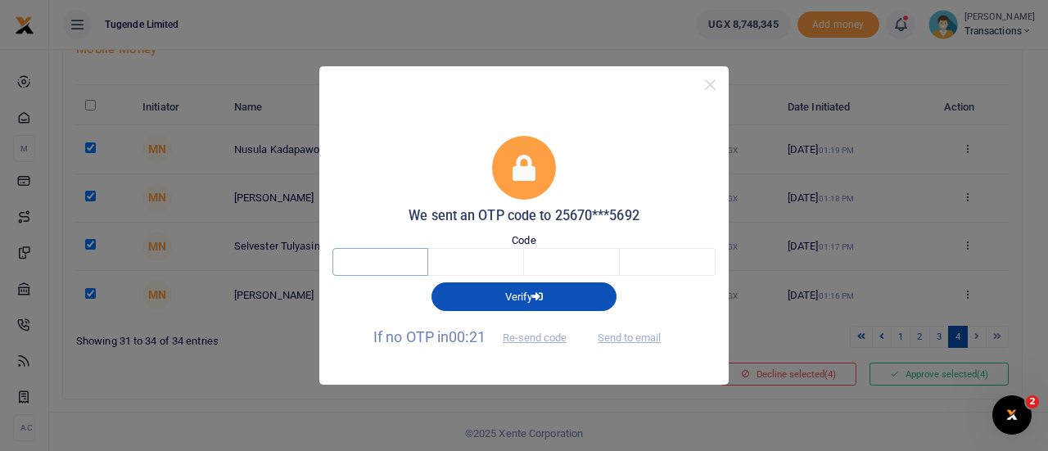
click at [377, 255] on input "text" at bounding box center [380, 262] width 96 height 28
type input "7"
type input "4"
type input "0"
type input "4"
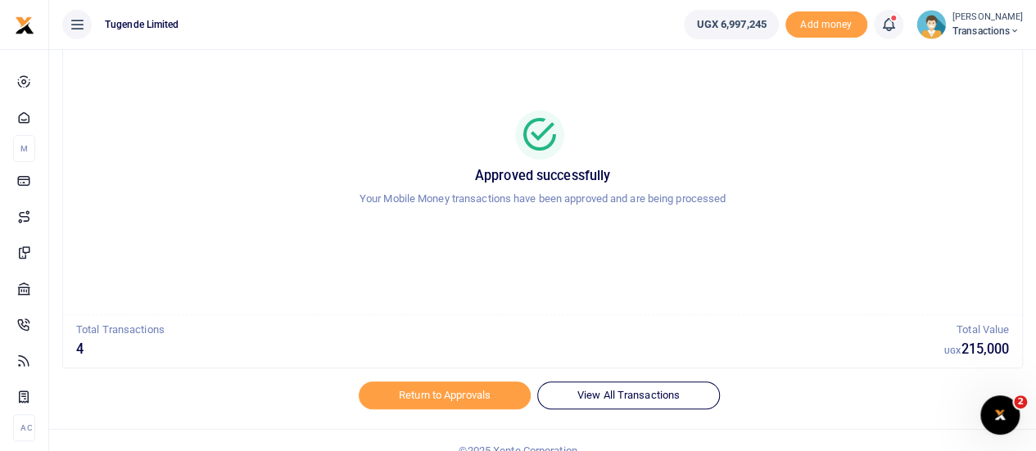
scroll to position [94, 0]
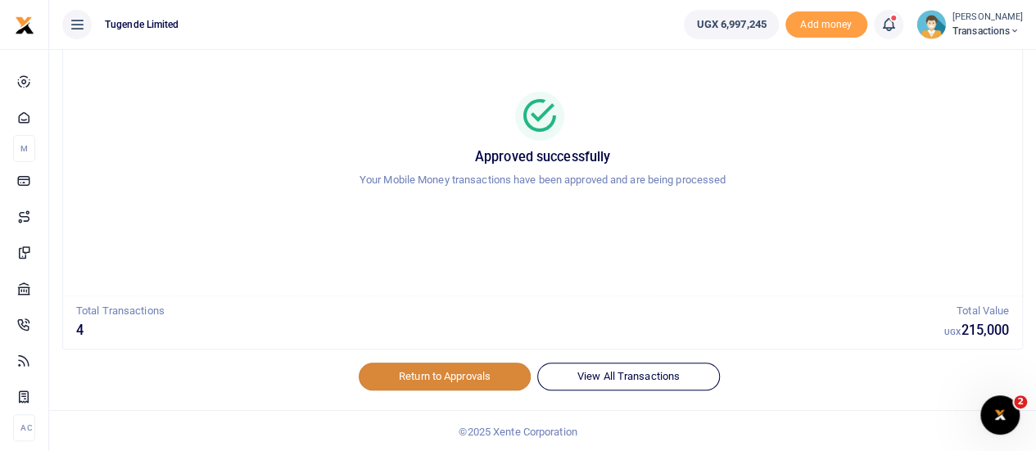
click at [406, 381] on link "Return to Approvals" at bounding box center [445, 377] width 172 height 28
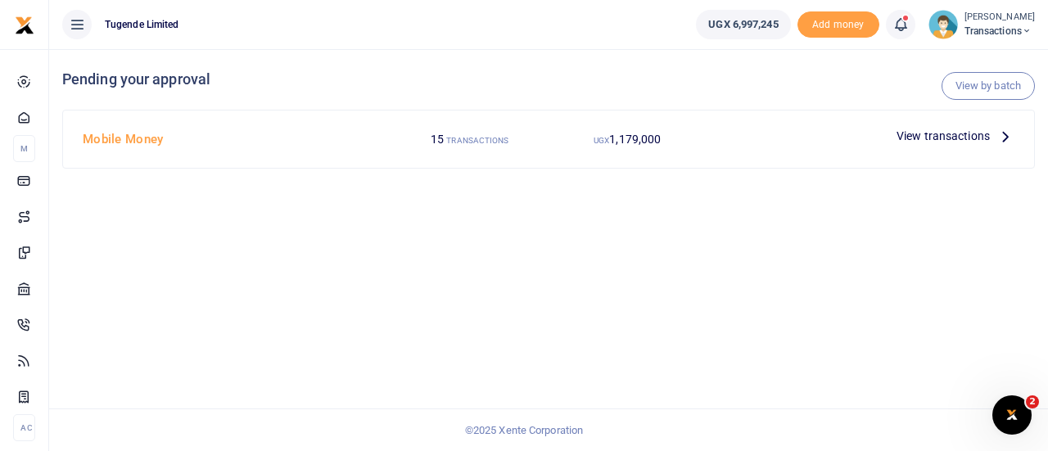
click at [911, 142] on span "View transactions" at bounding box center [942, 136] width 93 height 18
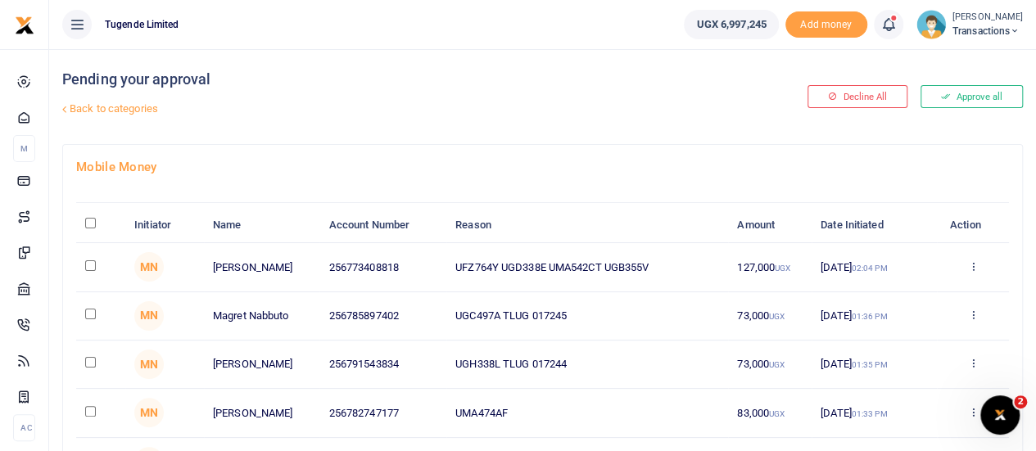
drag, startPoint x: 455, startPoint y: 311, endPoint x: 571, endPoint y: 302, distance: 116.6
drag, startPoint x: 571, startPoint y: 302, endPoint x: 495, endPoint y: 323, distance: 79.1
drag, startPoint x: 495, startPoint y: 323, endPoint x: 463, endPoint y: 314, distance: 33.4
drag, startPoint x: 463, startPoint y: 314, endPoint x: 589, endPoint y: 320, distance: 126.2
click at [589, 320] on td "UGC497A TLUG 017245" at bounding box center [587, 316] width 282 height 48
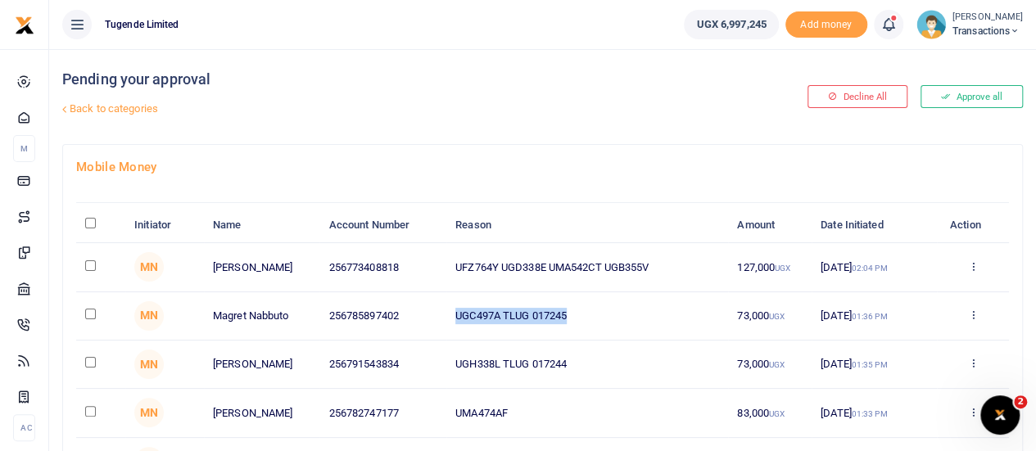
copy td "UGC497A TLUG 017245"
click at [90, 313] on input "checkbox" at bounding box center [90, 314] width 11 height 11
checkbox input "true"
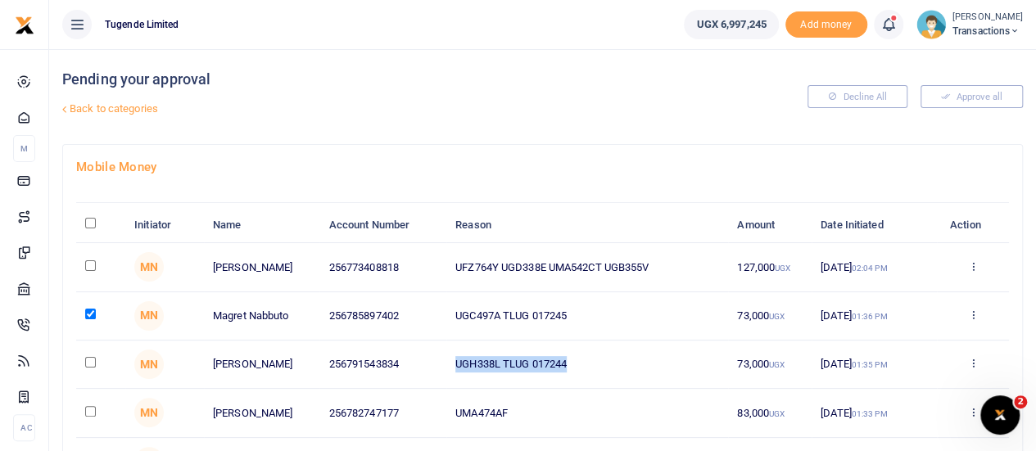
drag, startPoint x: 454, startPoint y: 366, endPoint x: 585, endPoint y: 373, distance: 131.2
click at [585, 373] on td "UGH338L TLUG 017244" at bounding box center [587, 365] width 282 height 48
copy td "UGH338L TLUG 017244"
click at [90, 363] on input "checkbox" at bounding box center [90, 362] width 11 height 11
checkbox input "true"
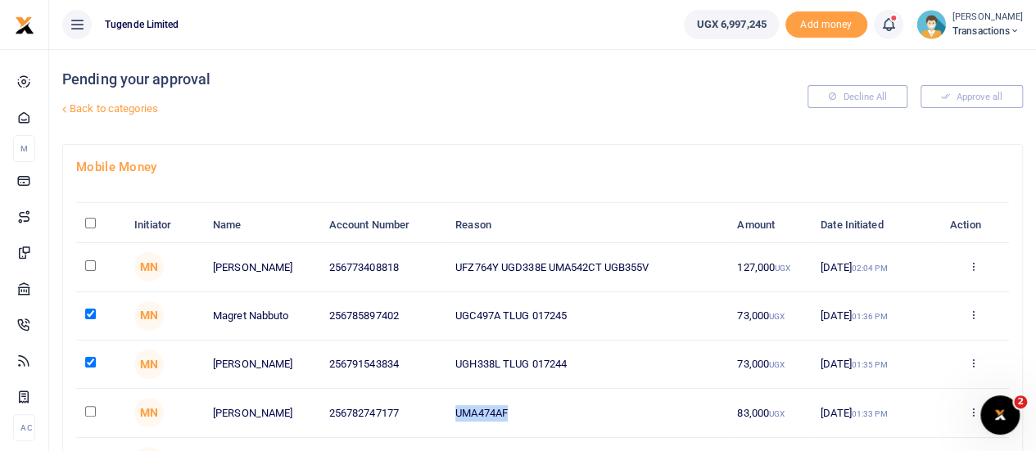
drag, startPoint x: 457, startPoint y: 409, endPoint x: 526, endPoint y: 412, distance: 69.7
click at [526, 412] on td "UMA474AF" at bounding box center [587, 413] width 282 height 48
copy td "UMA474AF"
click at [87, 409] on input "checkbox" at bounding box center [90, 411] width 11 height 11
checkbox input "true"
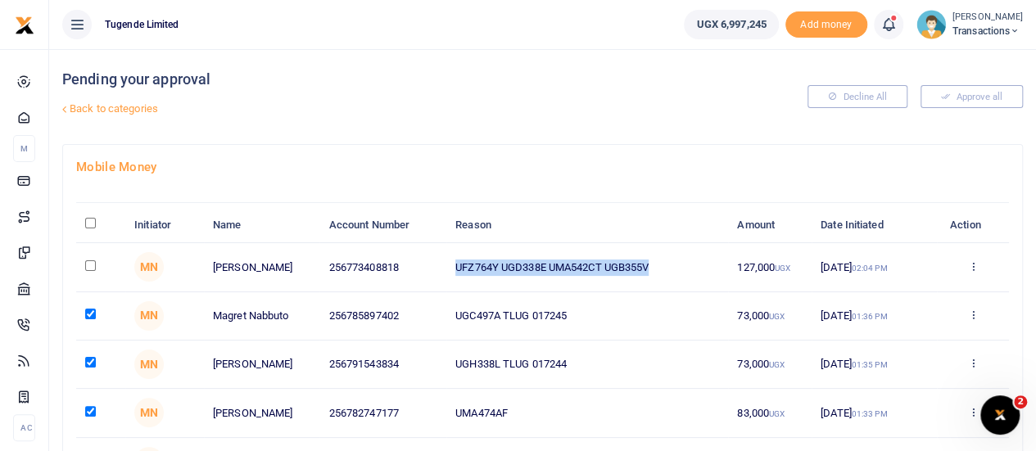
drag, startPoint x: 457, startPoint y: 264, endPoint x: 693, endPoint y: 255, distance: 235.9
click at [693, 255] on td "UFZ764Y UGD338E UMA542CT UGB355V" at bounding box center [587, 267] width 282 height 48
copy td "UFZ764Y UGD338E UMA542CT UGB355V"
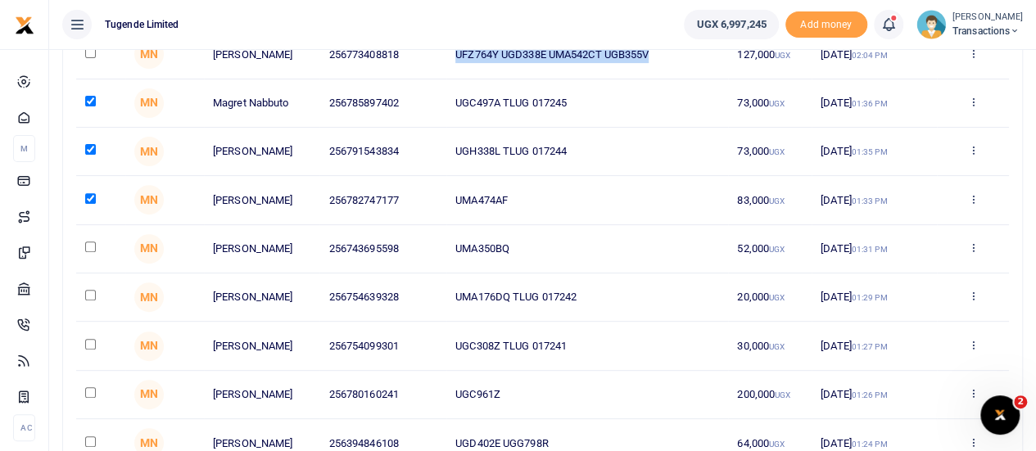
scroll to position [216, 0]
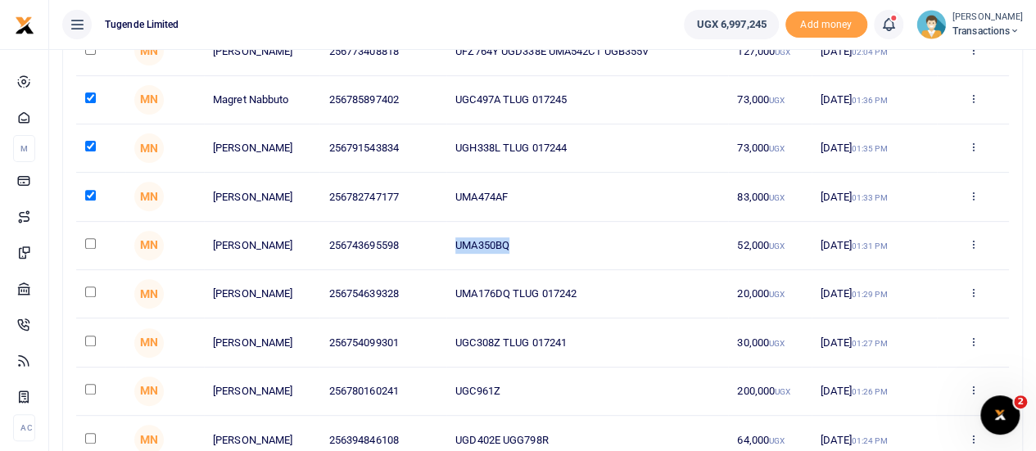
drag, startPoint x: 456, startPoint y: 246, endPoint x: 535, endPoint y: 241, distance: 78.8
click at [535, 241] on td "UMA350BQ" at bounding box center [587, 246] width 282 height 48
copy td "UMA350BQ"
click at [93, 240] on input "checkbox" at bounding box center [90, 243] width 11 height 11
checkbox input "true"
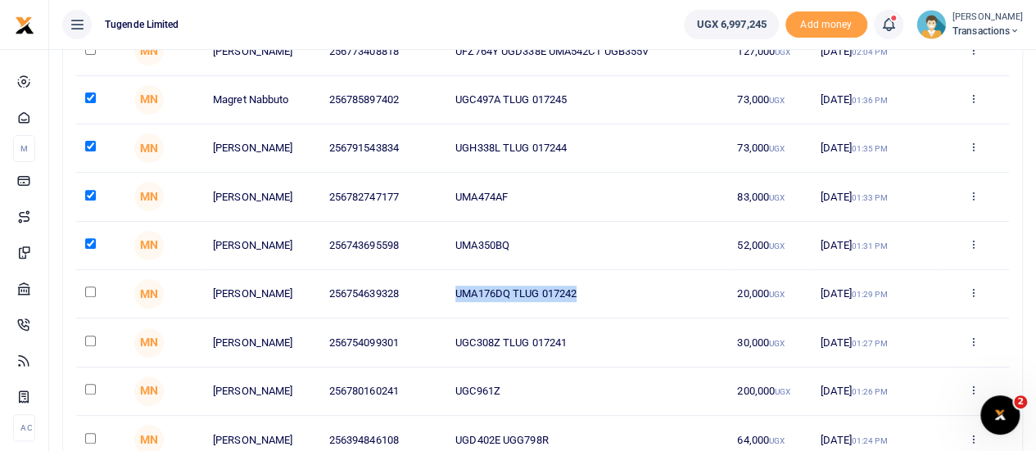
drag, startPoint x: 455, startPoint y: 289, endPoint x: 618, endPoint y: 281, distance: 163.1
click at [618, 281] on td "UMA176DQ TLUG 017242" at bounding box center [587, 294] width 282 height 48
copy td "UMA176DQ TLUG 017242"
drag, startPoint x: 455, startPoint y: 340, endPoint x: 630, endPoint y: 348, distance: 174.6
click at [630, 348] on td "UGC308Z TLUG 017241" at bounding box center [587, 342] width 282 height 48
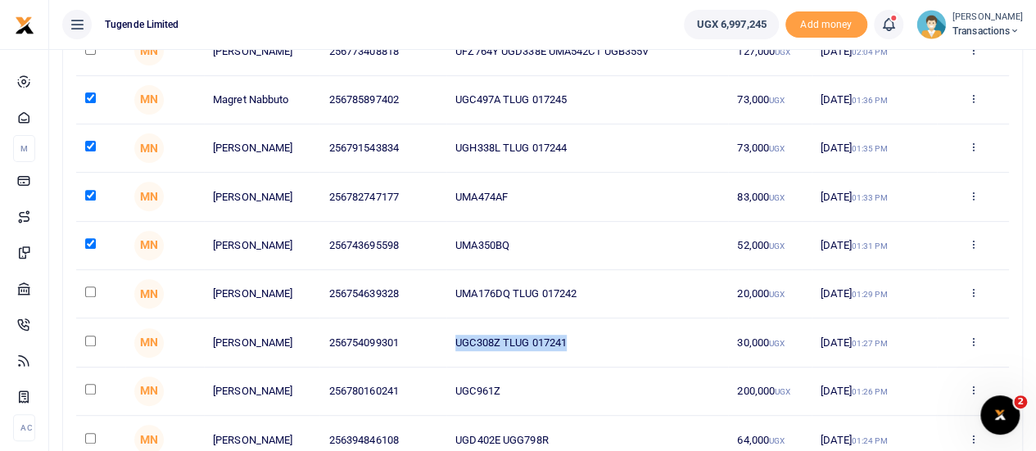
copy td "UGC308Z TLUG 017241"
click at [90, 338] on input "checkbox" at bounding box center [90, 341] width 11 height 11
checkbox input "true"
drag, startPoint x: 457, startPoint y: 389, endPoint x: 533, endPoint y: 384, distance: 76.3
click at [533, 384] on td "UGC961Z" at bounding box center [587, 392] width 282 height 48
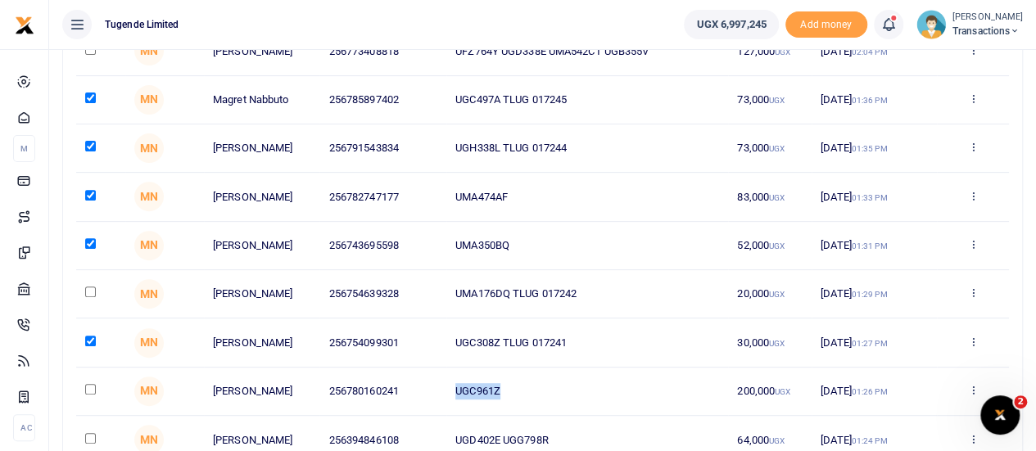
copy td "UGC961Z"
click at [95, 388] on input "checkbox" at bounding box center [90, 389] width 11 height 11
checkbox input "true"
drag, startPoint x: 457, startPoint y: 435, endPoint x: 565, endPoint y: 445, distance: 108.5
click at [565, 445] on div at bounding box center [518, 441] width 287 height 20
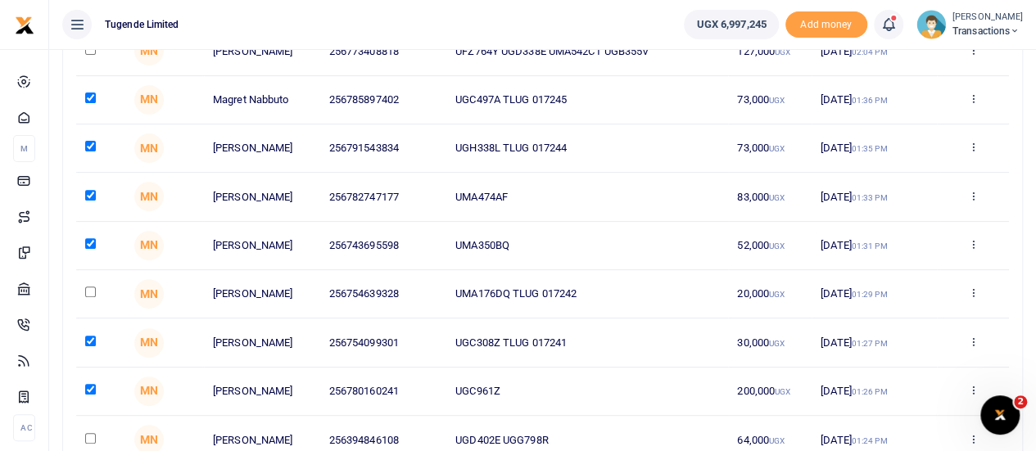
click at [454, 434] on div at bounding box center [518, 441] width 287 height 20
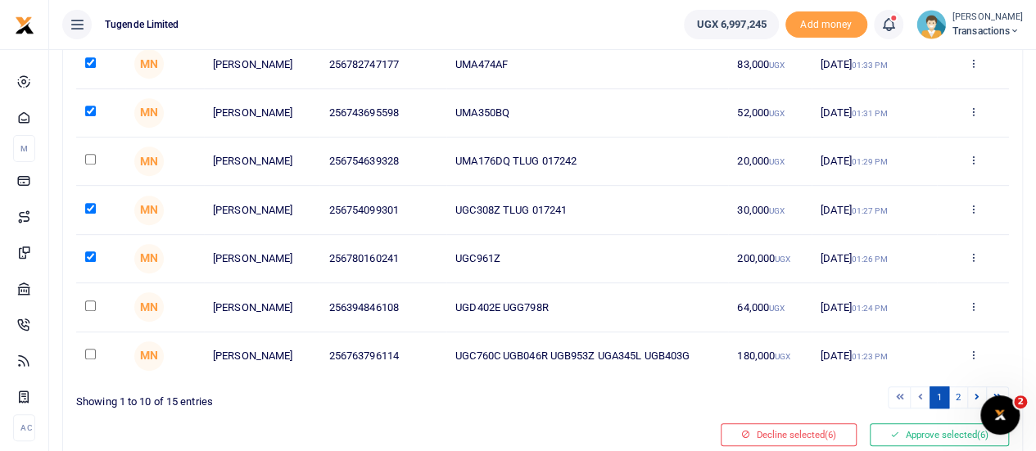
scroll to position [351, 0]
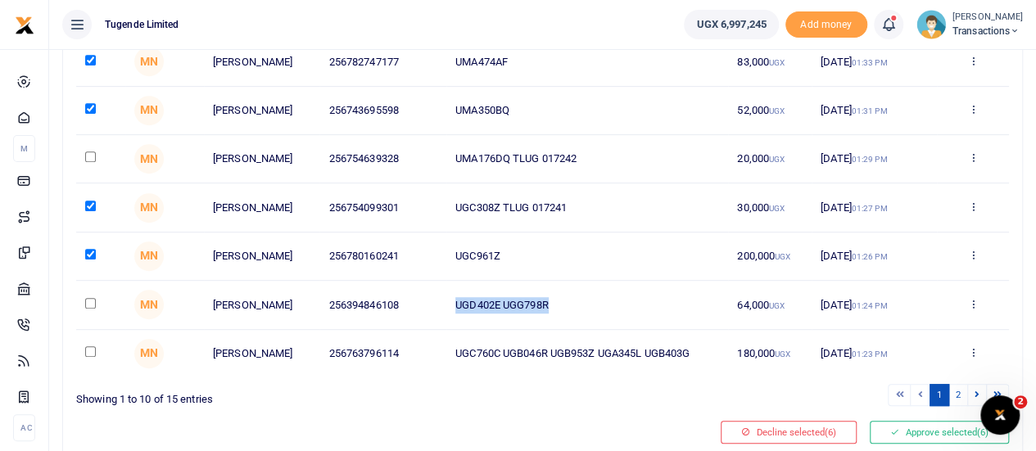
drag, startPoint x: 456, startPoint y: 300, endPoint x: 562, endPoint y: 302, distance: 105.6
click at [562, 302] on td "UGD402E UGG798R" at bounding box center [587, 305] width 282 height 48
copy td "UGD402E UGG798R"
click at [90, 298] on input "checkbox" at bounding box center [90, 303] width 11 height 11
checkbox input "true"
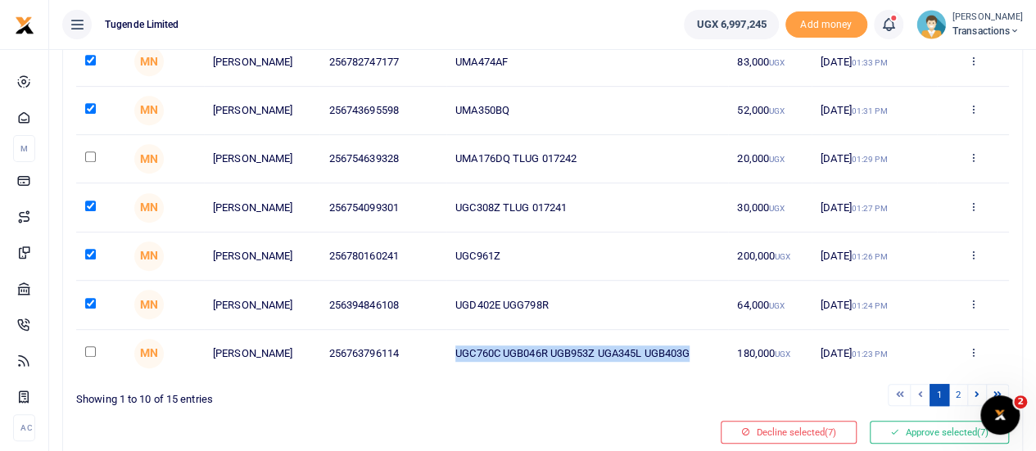
drag, startPoint x: 458, startPoint y: 346, endPoint x: 699, endPoint y: 347, distance: 241.5
click at [699, 347] on td "UGC760C UGB046R UGB953Z UGA345L UGB403G" at bounding box center [587, 353] width 282 height 47
copy td "UGC760C UGB046R UGB953Z UGA345L UGB403G"
click at [89, 349] on input "checkbox" at bounding box center [90, 351] width 11 height 11
checkbox input "true"
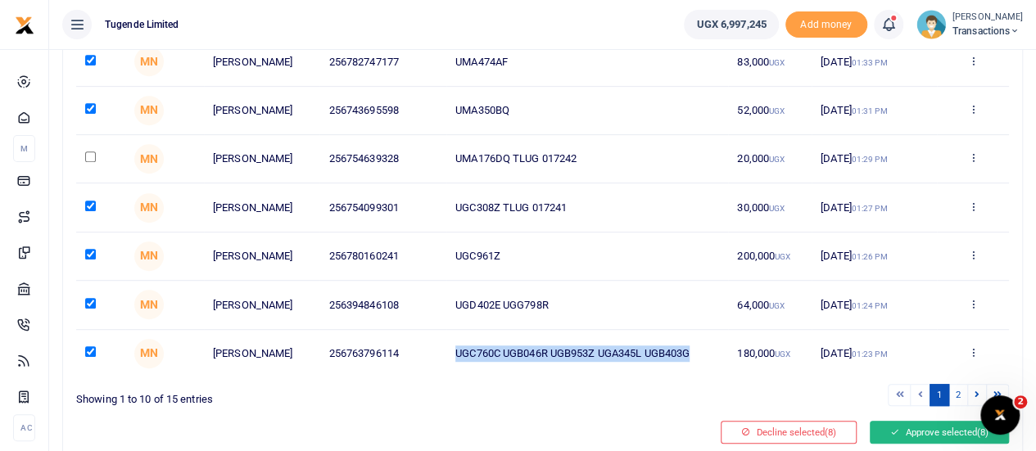
click at [918, 425] on button "Approve selected (8)" at bounding box center [938, 432] width 139 height 23
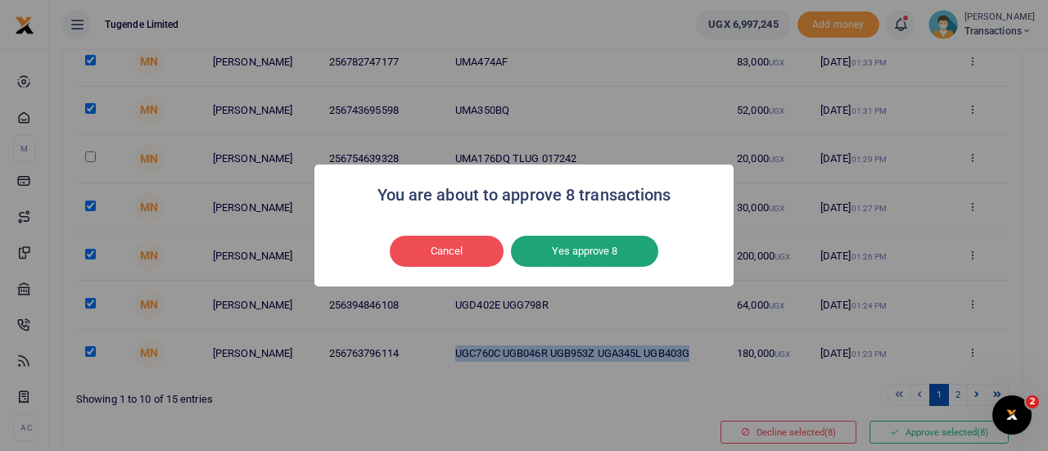
click at [606, 259] on button "Yes approve 8" at bounding box center [584, 251] width 147 height 31
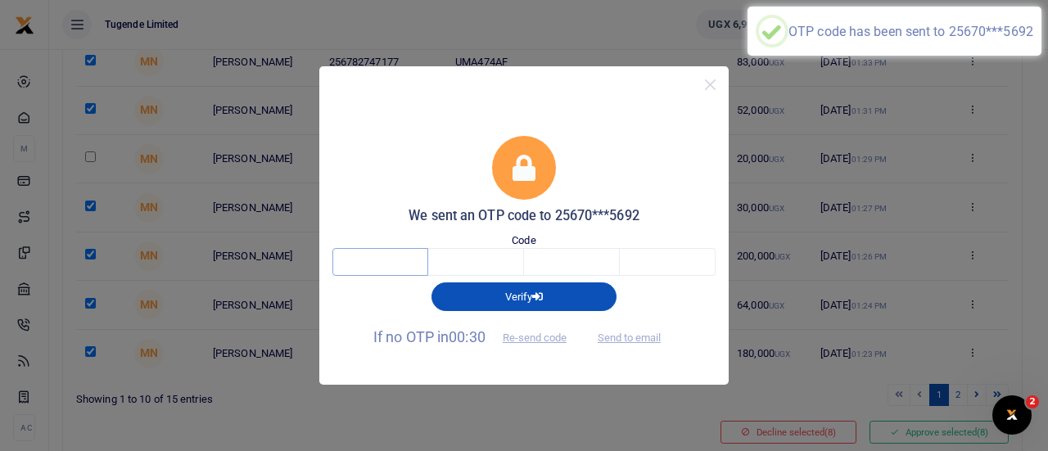
click at [415, 264] on input "text" at bounding box center [380, 262] width 96 height 28
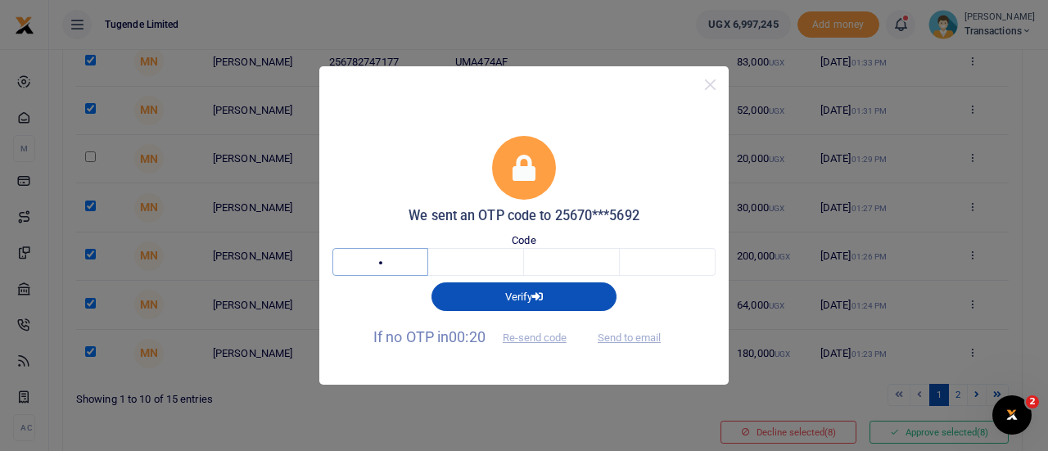
type input "9"
type input "6"
type input "0"
type input "6"
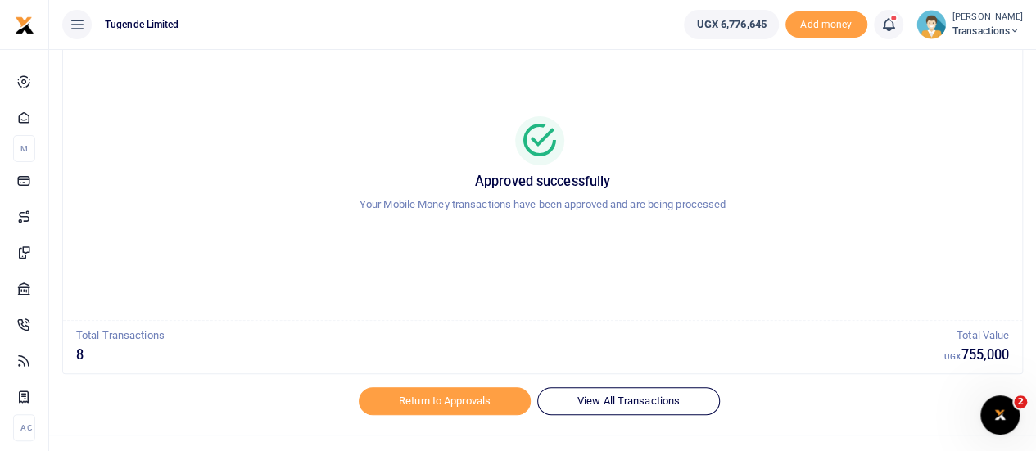
scroll to position [94, 0]
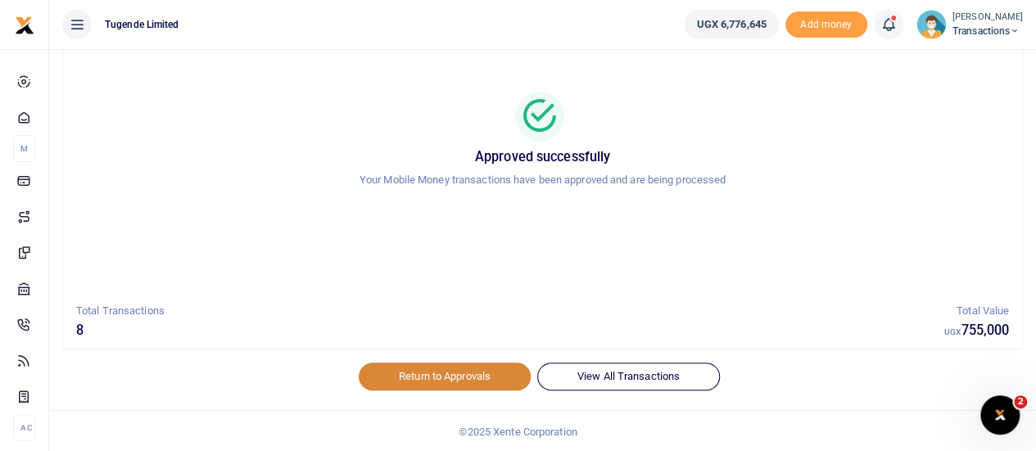
click at [388, 372] on link "Return to Approvals" at bounding box center [445, 377] width 172 height 28
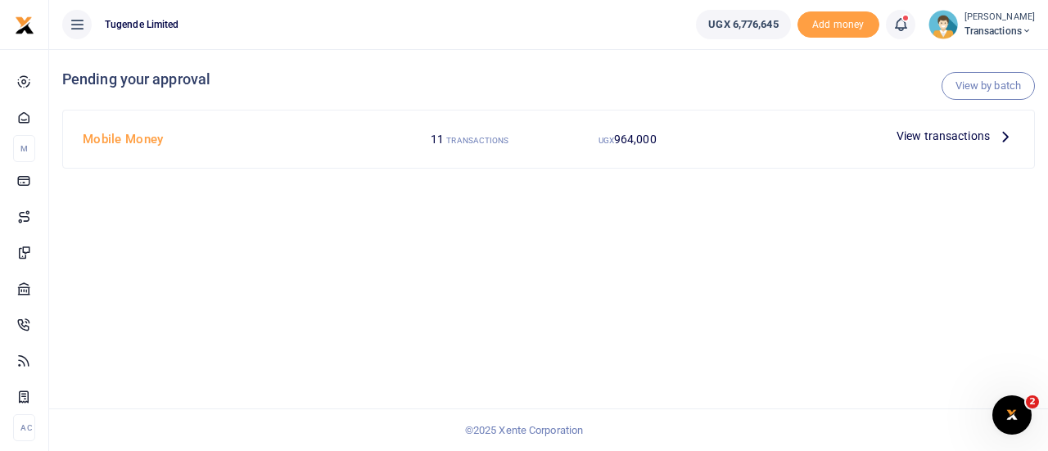
click at [917, 135] on span "View transactions" at bounding box center [942, 136] width 93 height 18
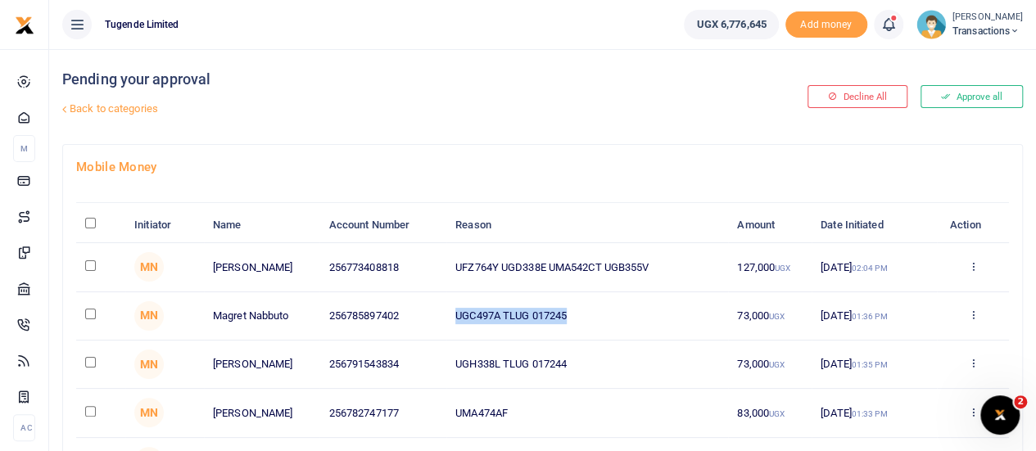
drag, startPoint x: 455, startPoint y: 314, endPoint x: 639, endPoint y: 332, distance: 185.0
click at [639, 332] on td "UGC497A TLUG 017245" at bounding box center [587, 316] width 282 height 48
copy td "UGC497A TLUG 017245"
click at [92, 310] on input "checkbox" at bounding box center [90, 314] width 11 height 11
checkbox input "true"
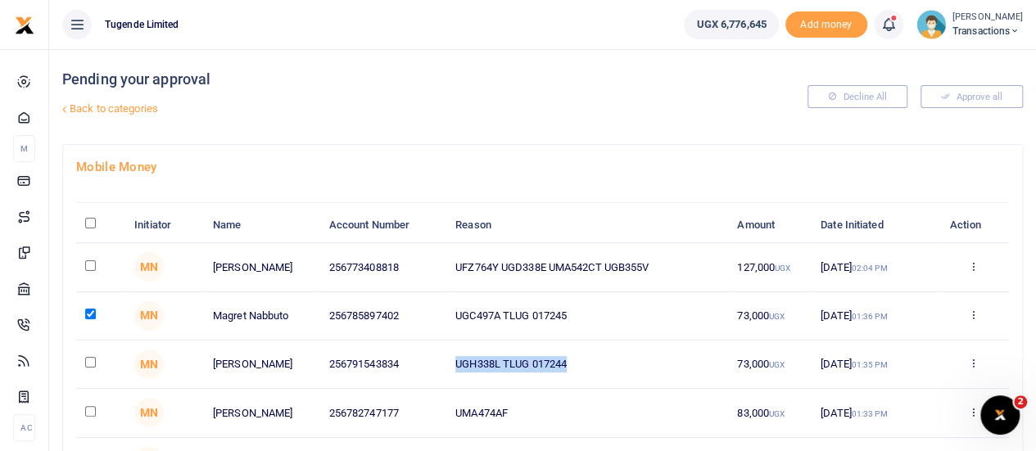
drag, startPoint x: 457, startPoint y: 363, endPoint x: 589, endPoint y: 366, distance: 132.7
click at [589, 366] on td "UGH338L TLUG 017244" at bounding box center [587, 365] width 282 height 48
copy td "UGH338L TLUG 017244"
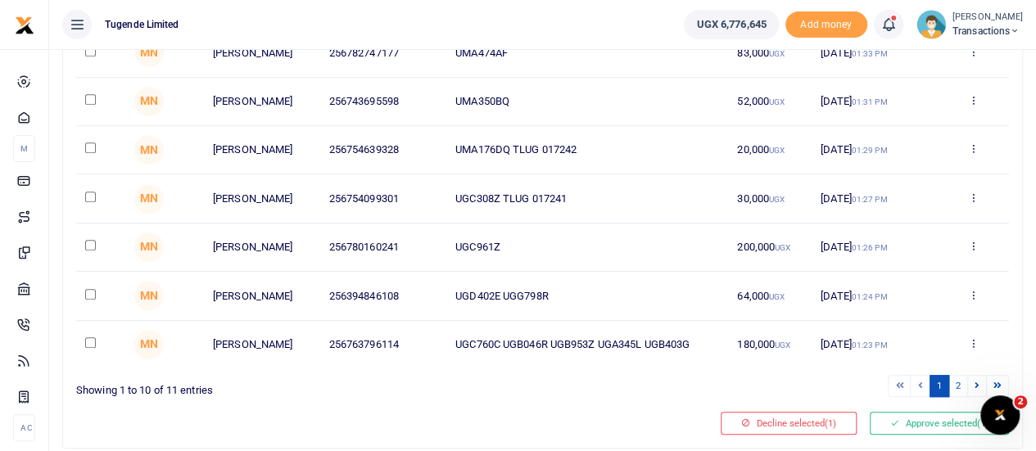
scroll to position [368, 0]
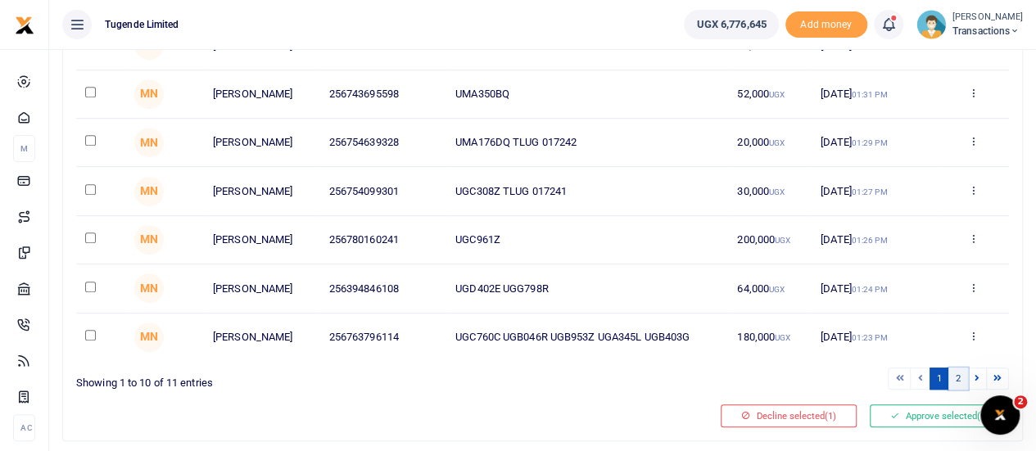
click at [955, 381] on link "2" at bounding box center [958, 379] width 20 height 22
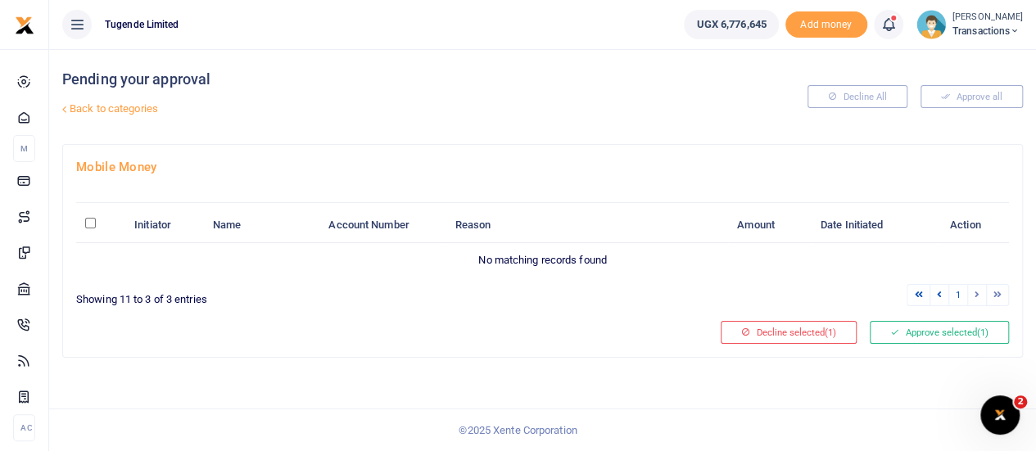
scroll to position [0, 0]
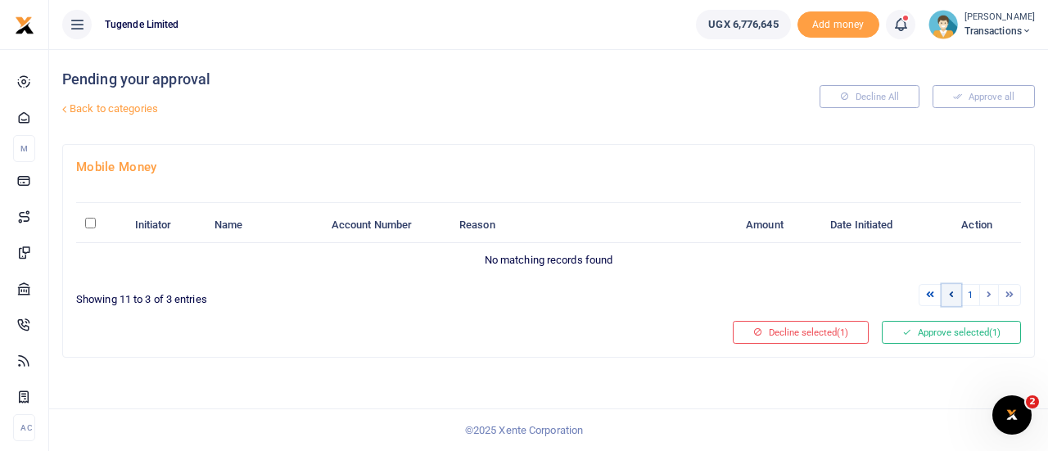
click at [950, 293] on icon at bounding box center [951, 294] width 5 height 9
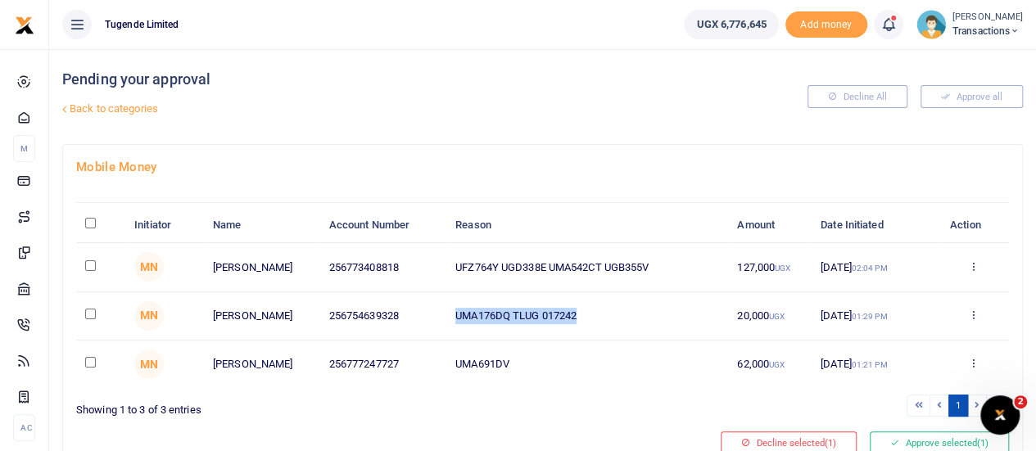
drag, startPoint x: 457, startPoint y: 314, endPoint x: 601, endPoint y: 312, distance: 144.1
click at [601, 312] on td "UMA176DQ TLUG 017242" at bounding box center [587, 316] width 282 height 48
copy td "UMA176DQ TLUG 017242"
drag, startPoint x: 456, startPoint y: 359, endPoint x: 522, endPoint y: 364, distance: 66.5
drag, startPoint x: 522, startPoint y: 364, endPoint x: 453, endPoint y: 366, distance: 69.6
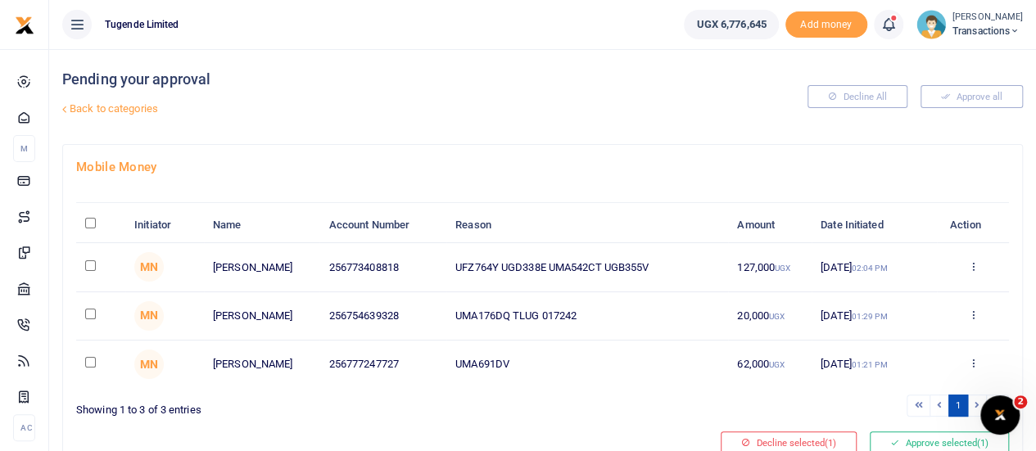
drag, startPoint x: 453, startPoint y: 366, endPoint x: 455, endPoint y: 376, distance: 10.1
click at [455, 376] on td "UMA691DV" at bounding box center [587, 364] width 282 height 47
drag, startPoint x: 456, startPoint y: 359, endPoint x: 527, endPoint y: 361, distance: 71.3
click at [527, 361] on td "UMA691DV" at bounding box center [587, 364] width 282 height 47
copy td "UMA691DV"
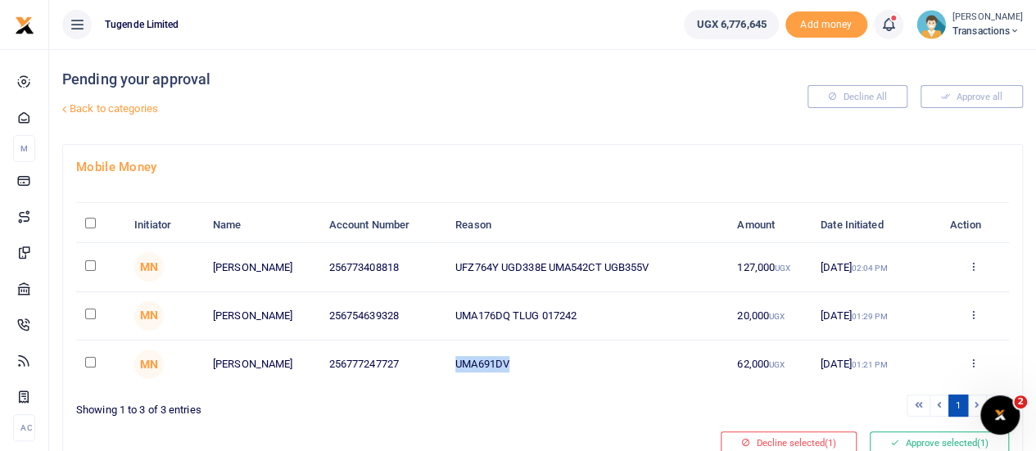
click at [90, 359] on input "checkbox" at bounding box center [90, 362] width 11 height 11
checkbox input "true"
click at [890, 433] on button "Approve selected (2)" at bounding box center [938, 442] width 139 height 23
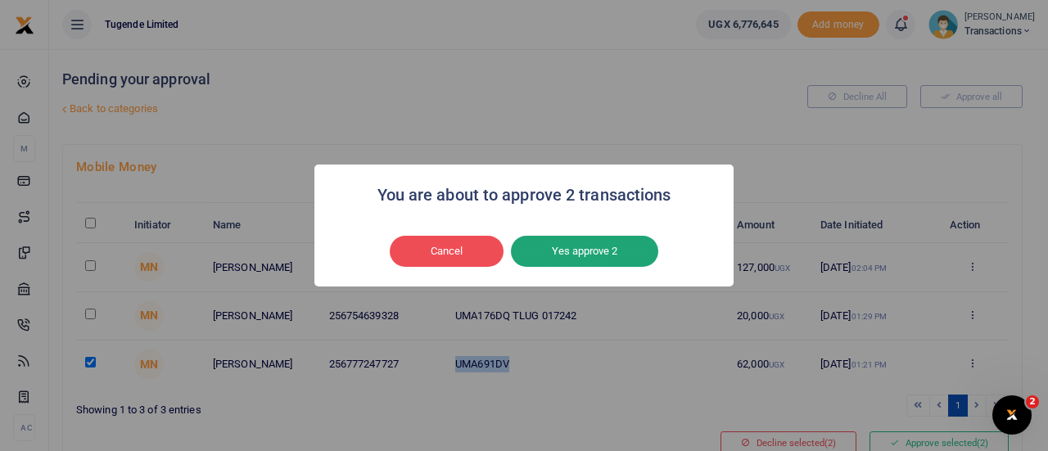
click at [600, 254] on button "Yes approve 2" at bounding box center [584, 251] width 147 height 31
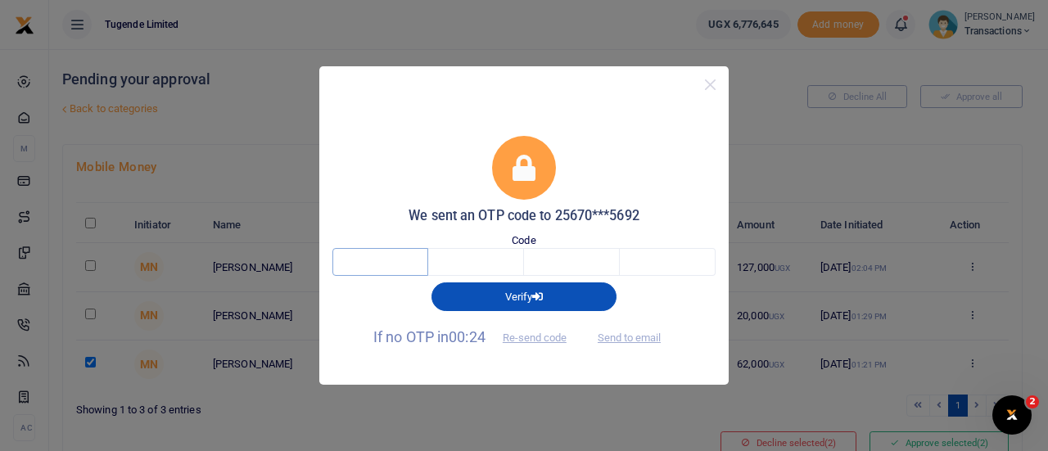
click at [414, 268] on input "text" at bounding box center [380, 262] width 96 height 28
type input "5"
type input "2"
type input "9"
type input "1"
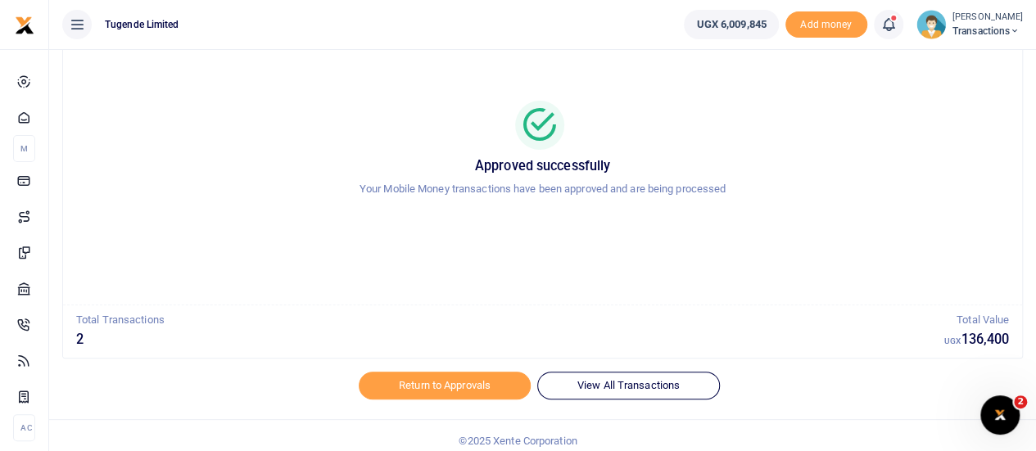
scroll to position [90, 0]
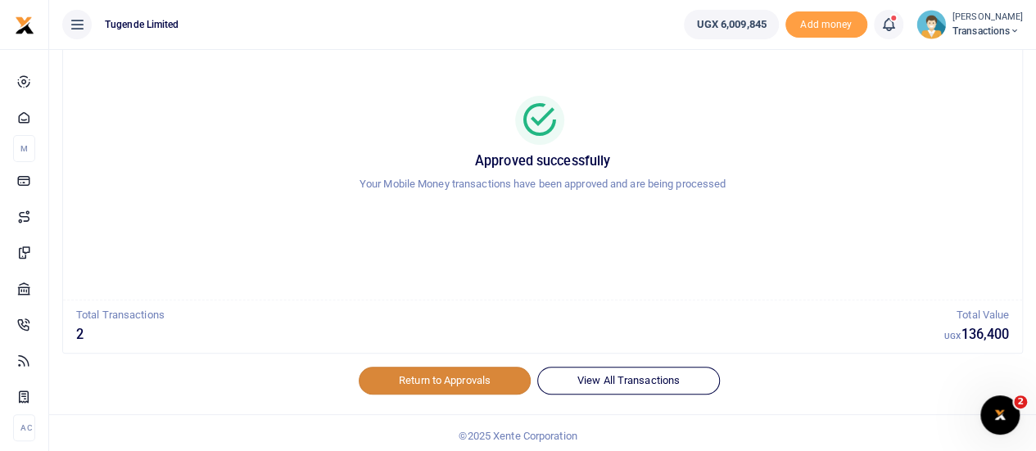
click at [401, 381] on link "Return to Approvals" at bounding box center [445, 381] width 172 height 28
click at [427, 380] on link "Return to Approvals" at bounding box center [445, 381] width 172 height 28
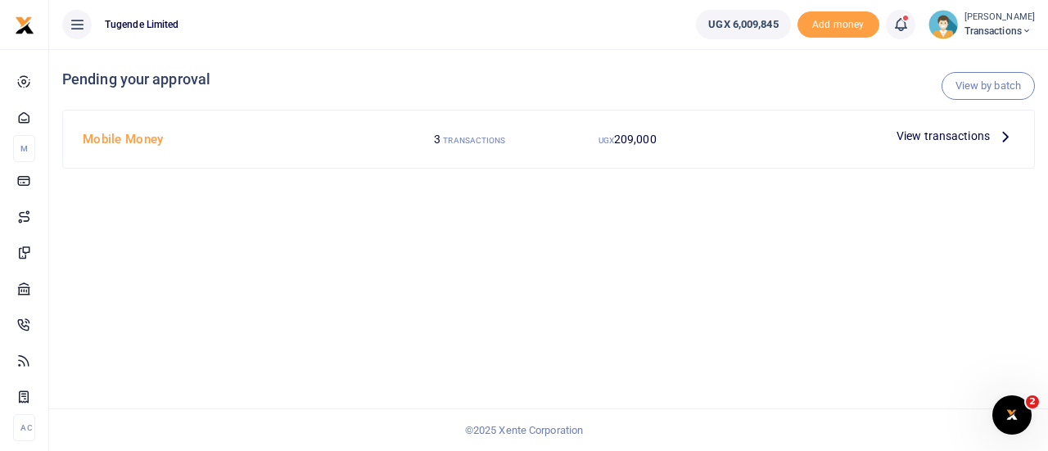
click at [931, 141] on span "View transactions" at bounding box center [942, 136] width 93 height 18
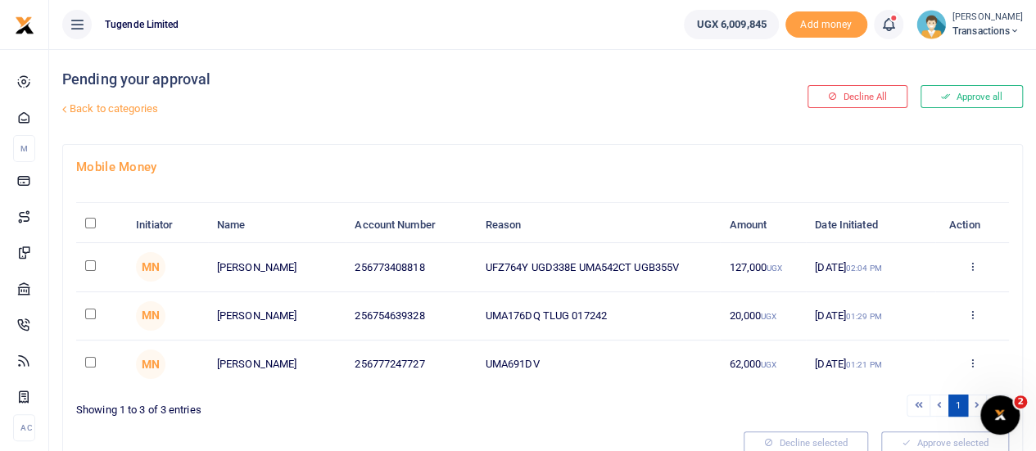
click at [937, 27] on img at bounding box center [930, 24] width 29 height 29
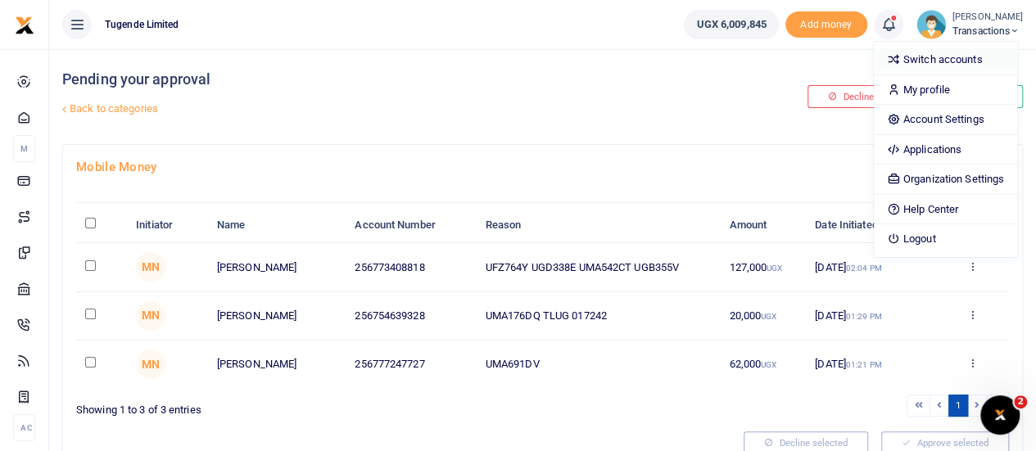
click at [934, 53] on link "Switch accounts" at bounding box center [945, 59] width 143 height 23
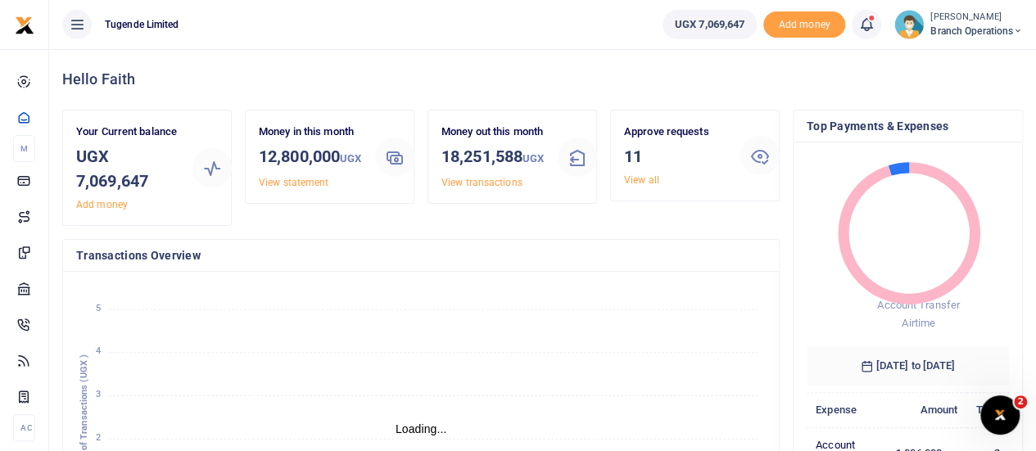
scroll to position [13, 13]
click at [651, 184] on link "View all" at bounding box center [641, 179] width 35 height 11
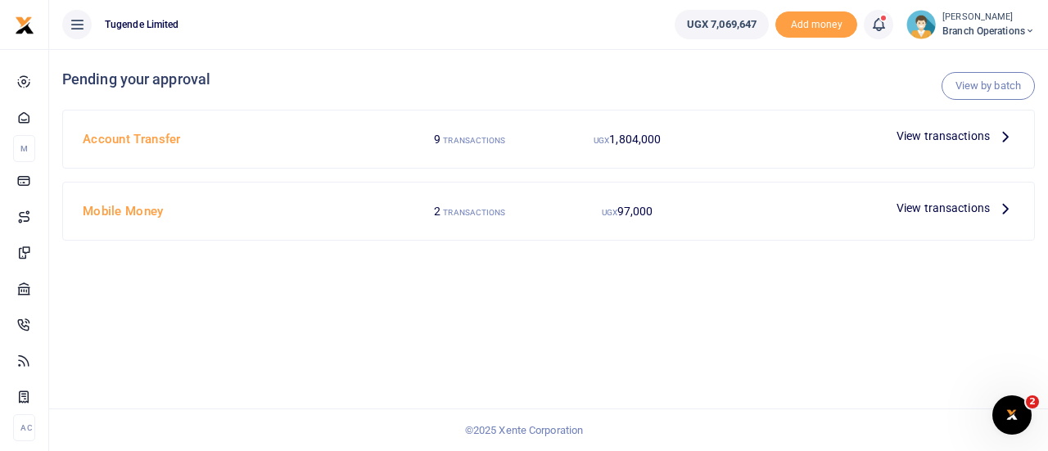
click at [945, 138] on span "View transactions" at bounding box center [942, 136] width 93 height 18
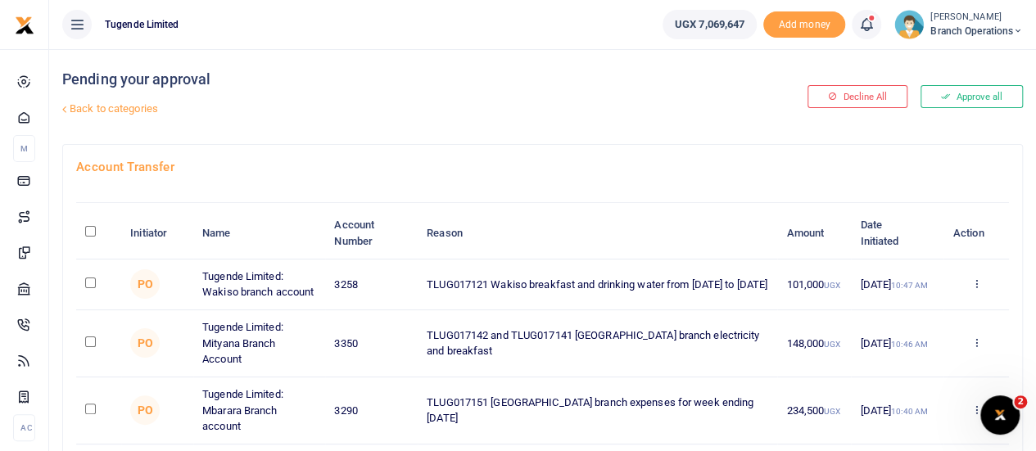
click at [90, 341] on input "checkbox" at bounding box center [90, 341] width 11 height 11
checkbox input "true"
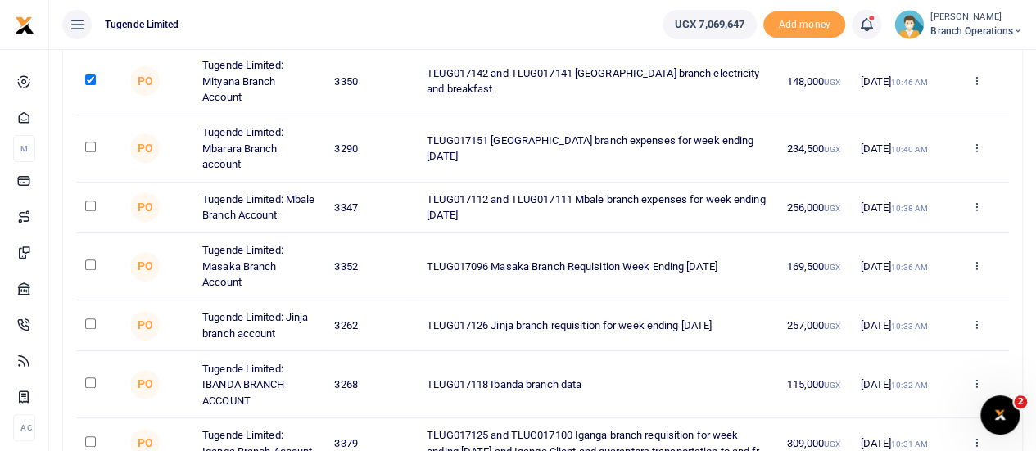
scroll to position [265, 0]
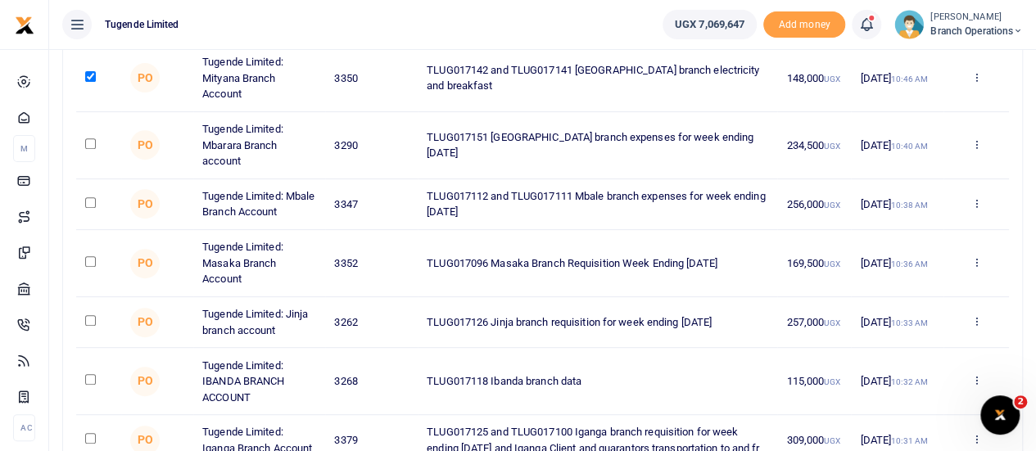
click at [91, 317] on input "checkbox" at bounding box center [90, 320] width 11 height 11
checkbox input "true"
click at [90, 374] on input "checkbox" at bounding box center [90, 379] width 11 height 11
checkbox input "true"
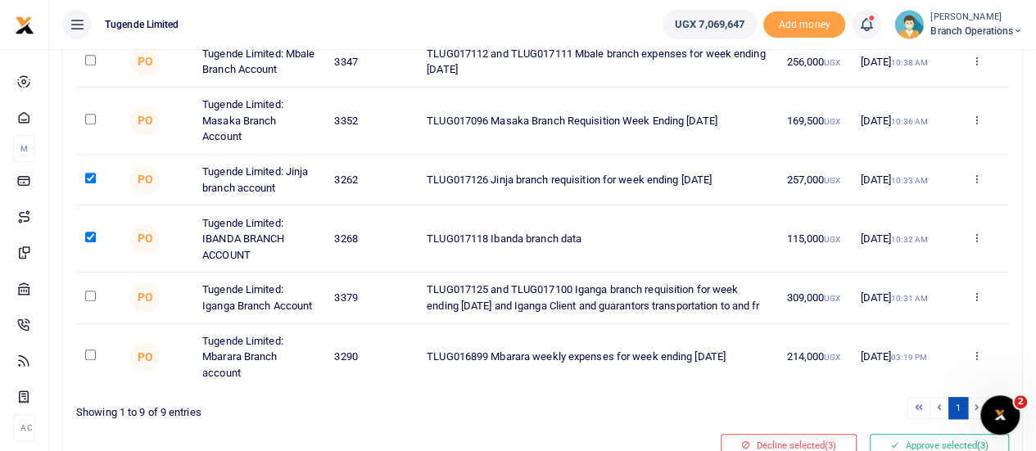
scroll to position [416, 0]
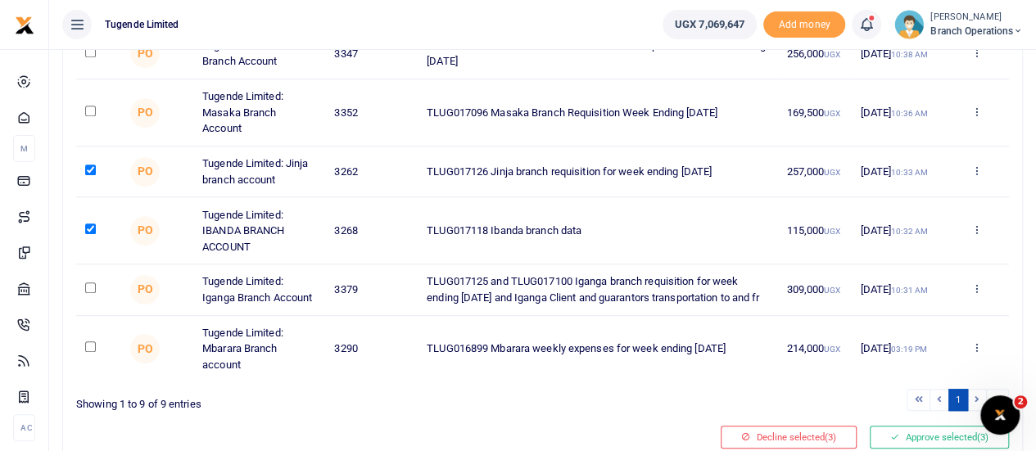
click at [87, 293] on input "checkbox" at bounding box center [90, 287] width 11 height 11
checkbox input "true"
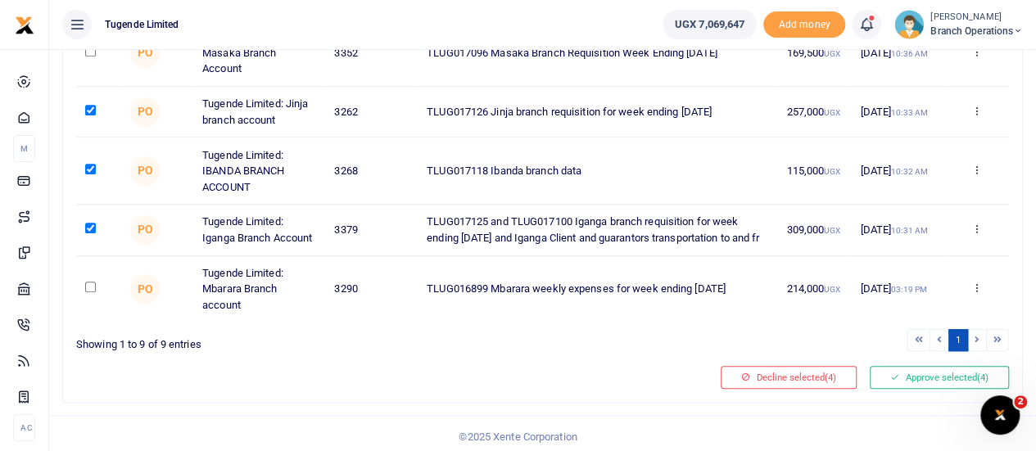
scroll to position [476, 0]
click at [959, 387] on button "Approve selected (4)" at bounding box center [938, 376] width 139 height 23
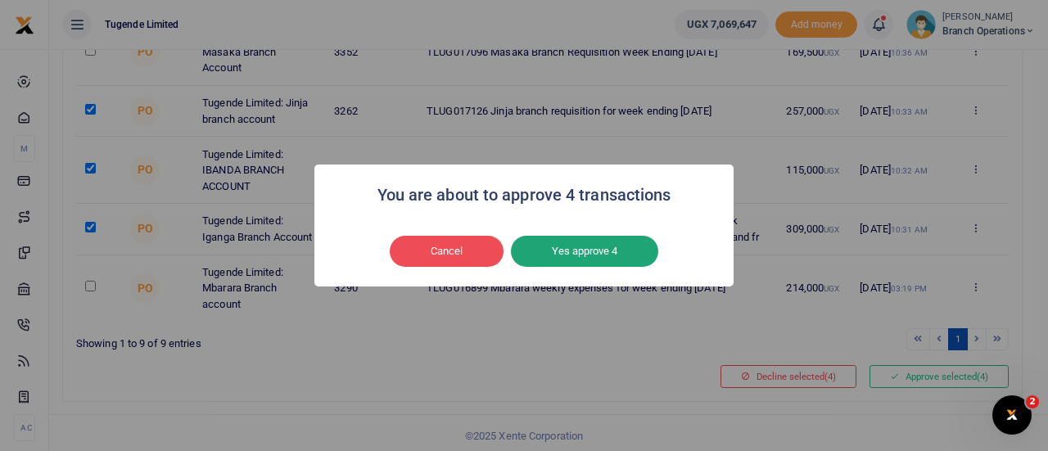
click at [629, 240] on button "Yes approve 4" at bounding box center [584, 251] width 147 height 31
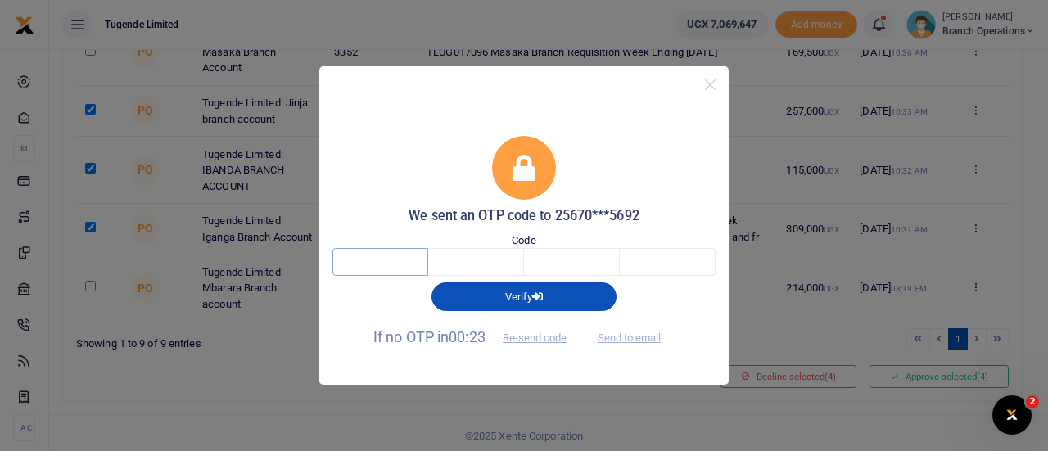
click at [400, 258] on input "text" at bounding box center [380, 262] width 96 height 28
type input "2"
type input "8"
type input "3"
type input "6"
